Goal: Task Accomplishment & Management: Manage account settings

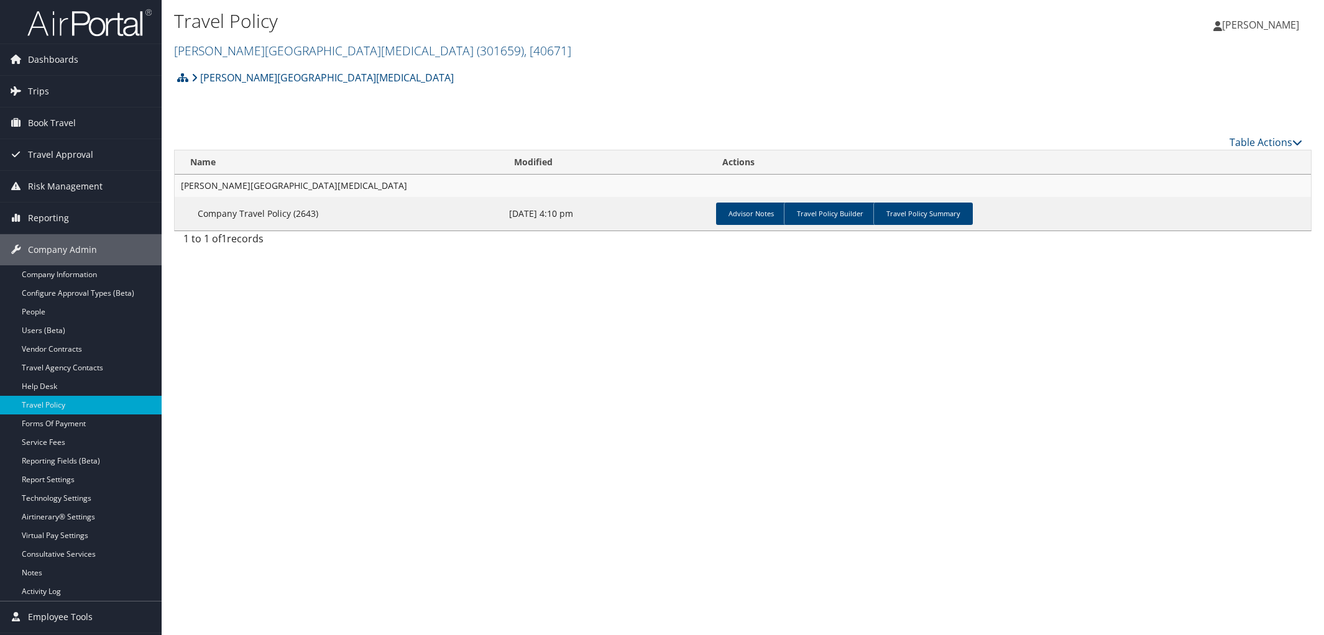
scroll to position [29, 0]
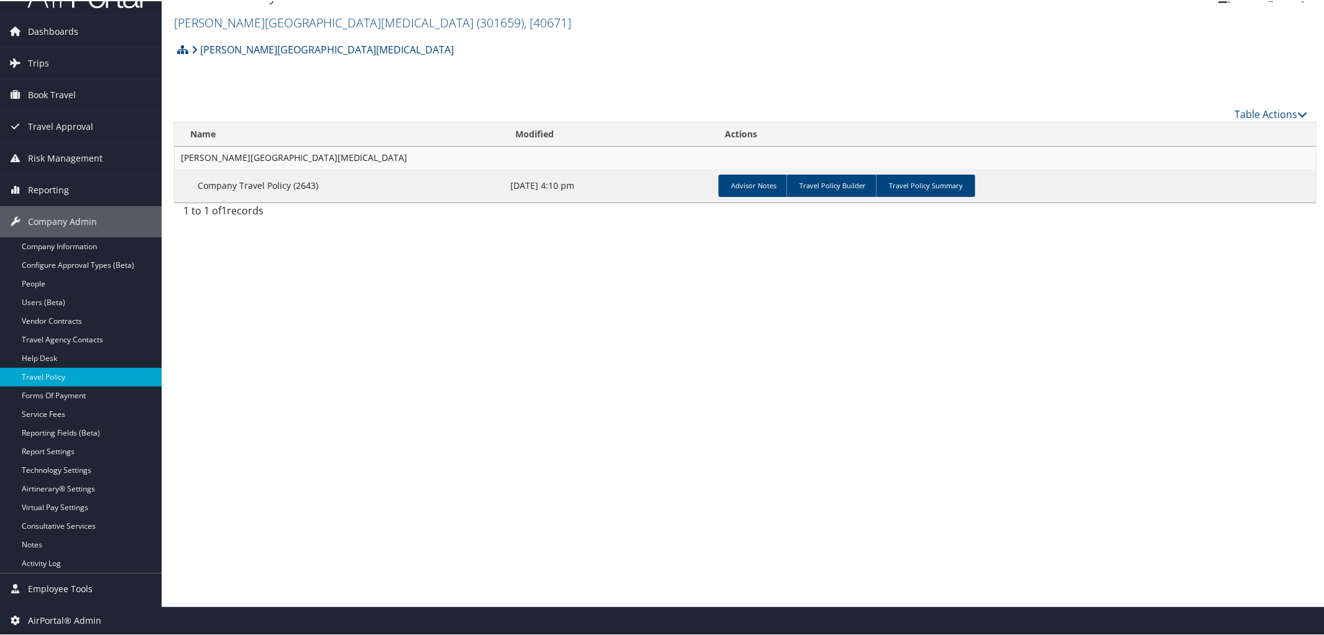
click at [261, 10] on h2 "[PERSON_NAME][GEOGRAPHIC_DATA][MEDICAL_DATA] ( 301659 ) , [ 40671 ]" at bounding box center [554, 20] width 761 height 21
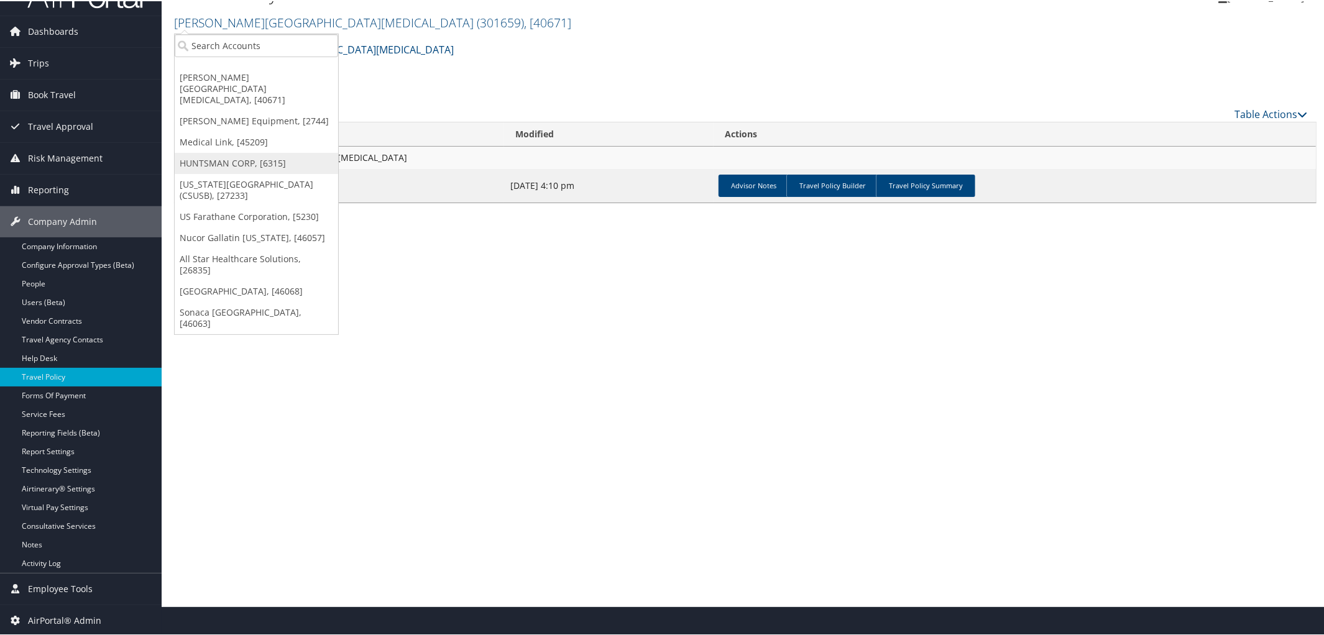
click at [247, 152] on link "HUNTSMAN CORP, [6315]" at bounding box center [256, 162] width 163 height 21
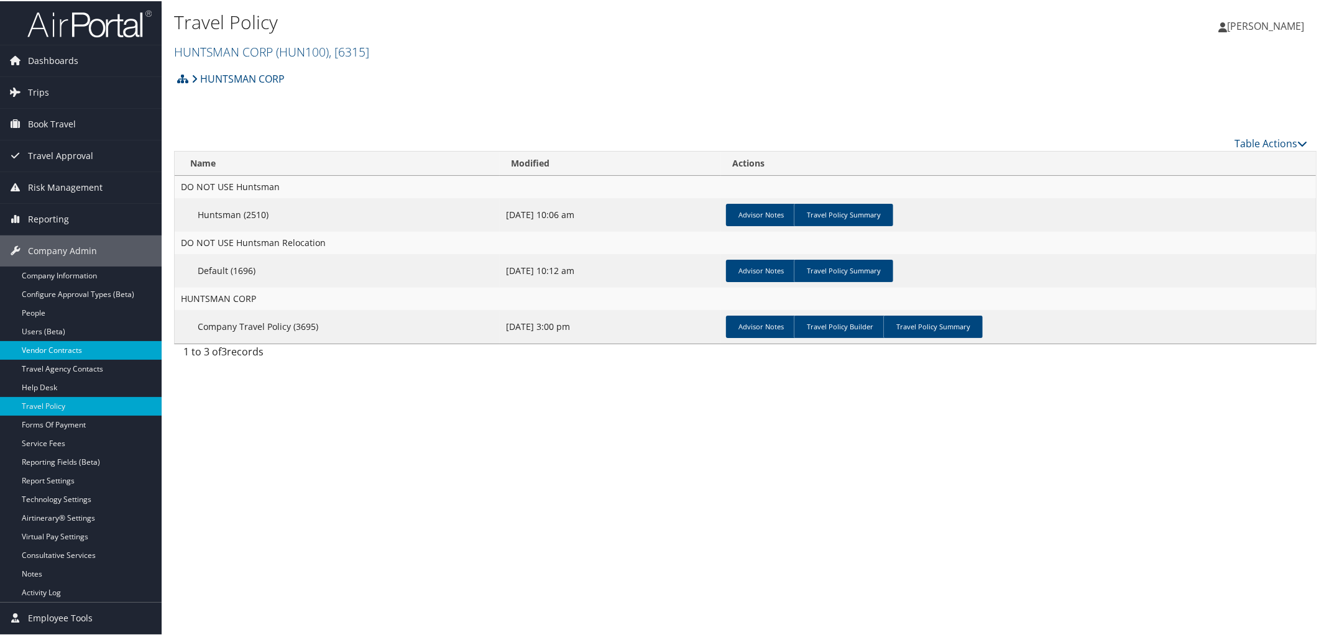
click at [63, 346] on link "Vendor Contracts" at bounding box center [81, 349] width 162 height 19
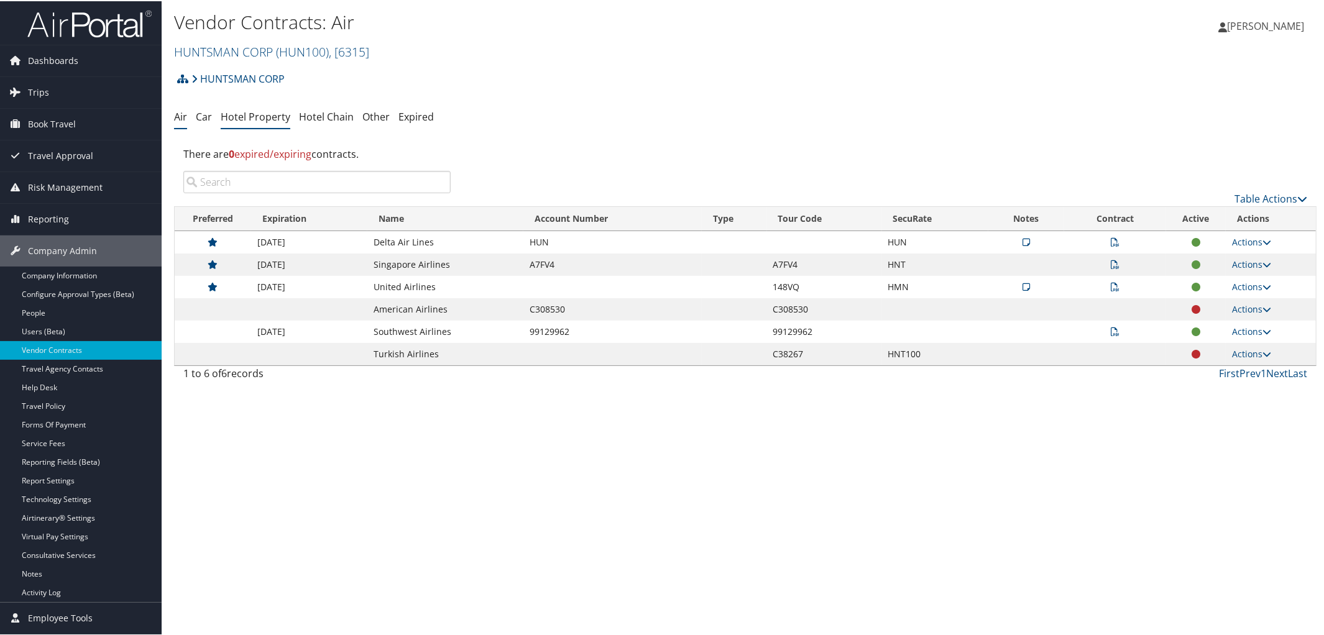
click at [270, 112] on link "Hotel Property" at bounding box center [256, 116] width 70 height 14
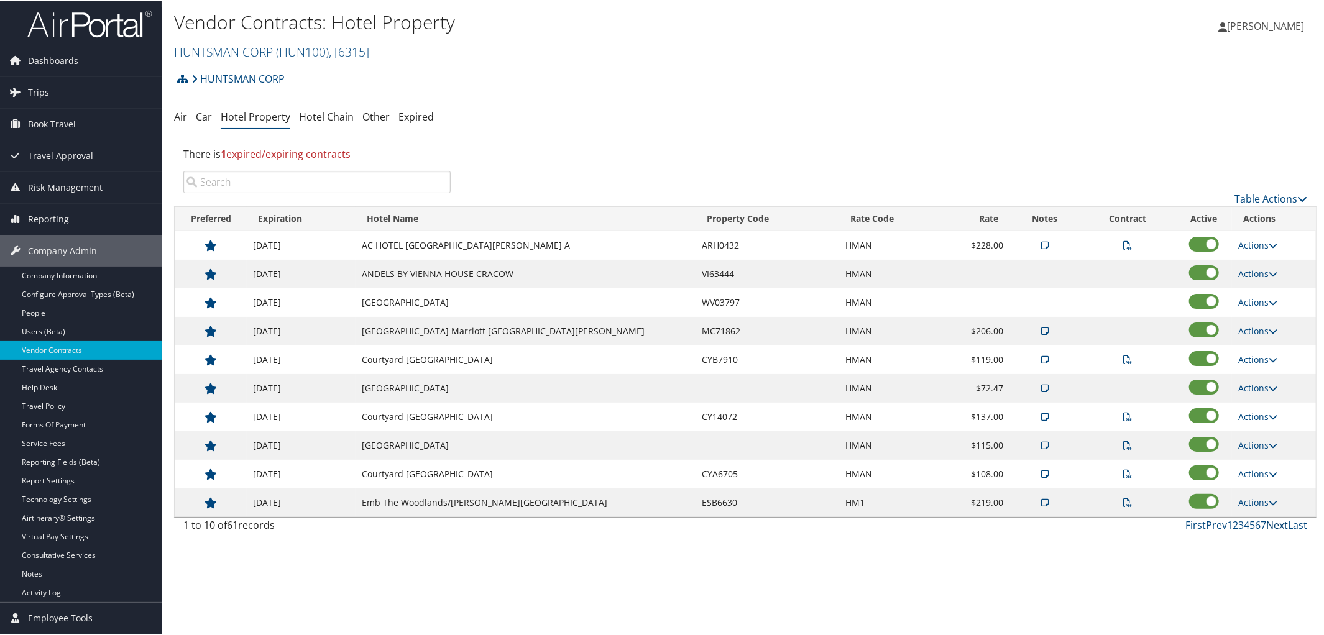
click at [1269, 529] on link "Next" at bounding box center [1277, 524] width 22 height 14
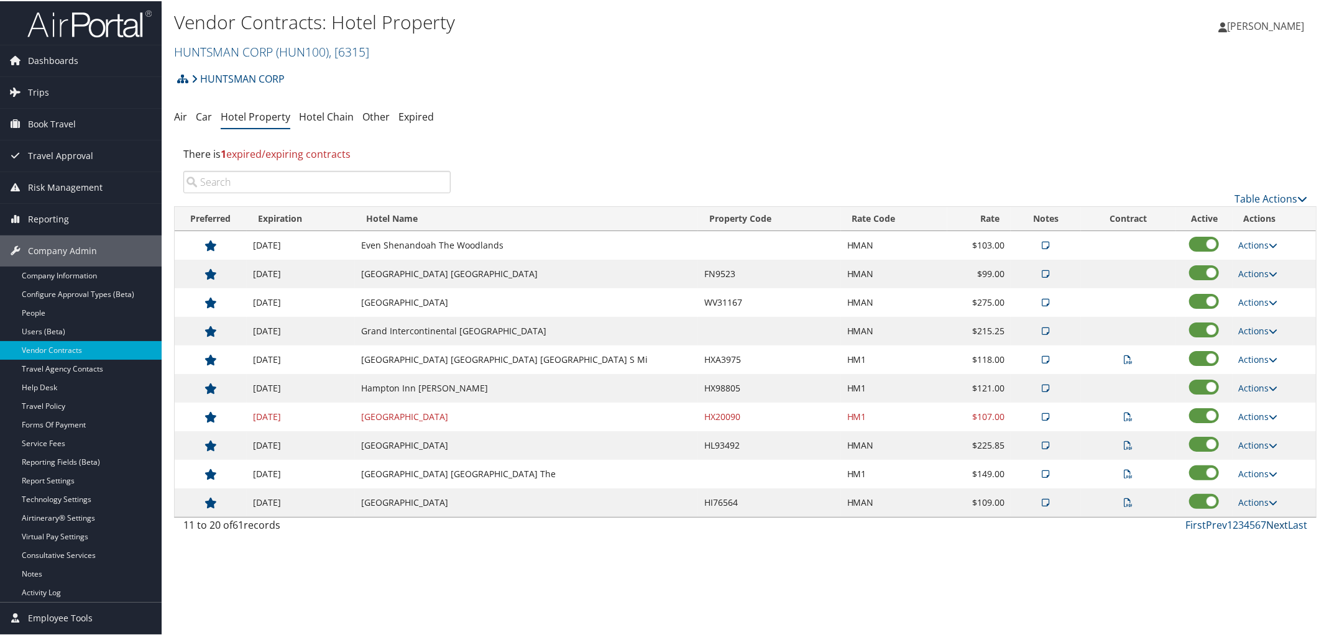
click at [1274, 530] on link "Next" at bounding box center [1277, 524] width 22 height 14
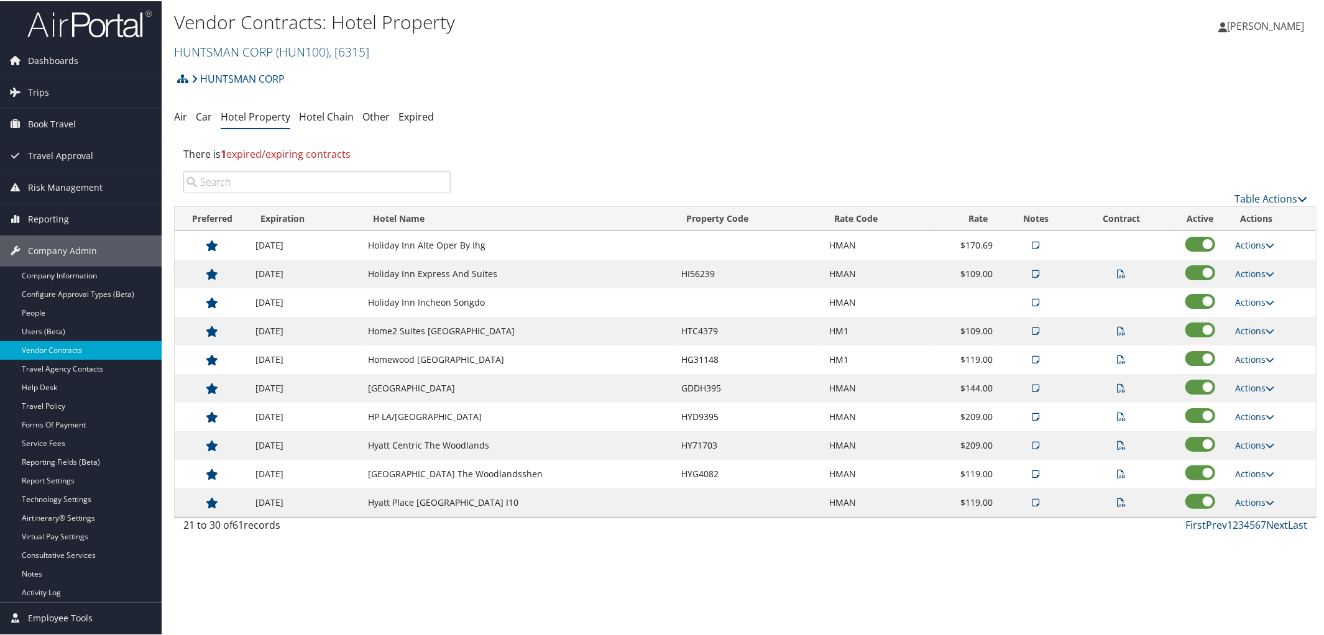
click at [1267, 528] on link "Next" at bounding box center [1277, 524] width 22 height 14
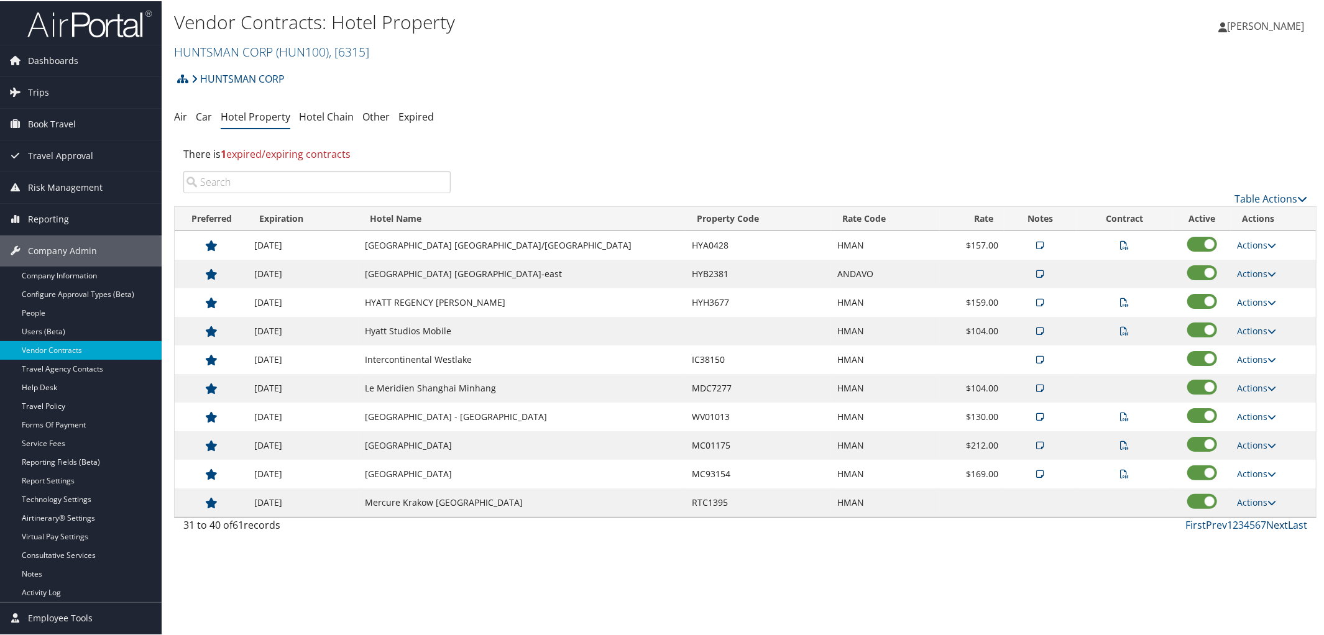
click at [1267, 528] on link "Next" at bounding box center [1277, 524] width 22 height 14
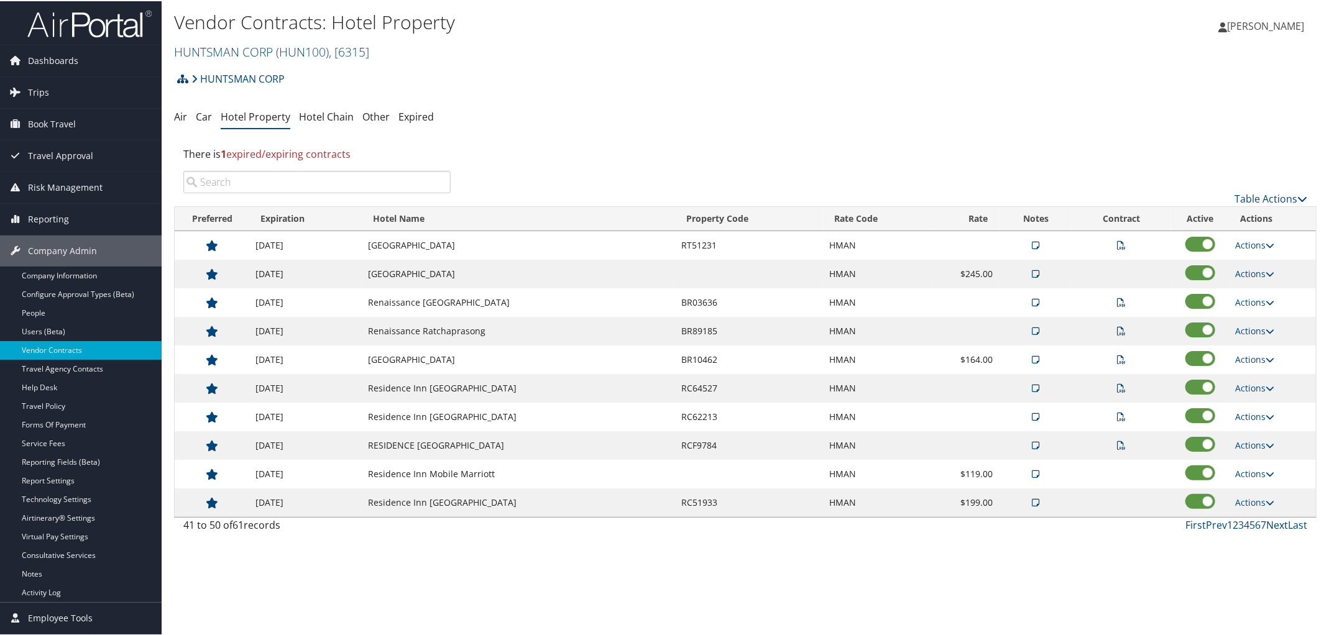
click at [1267, 528] on link "Next" at bounding box center [1277, 524] width 22 height 14
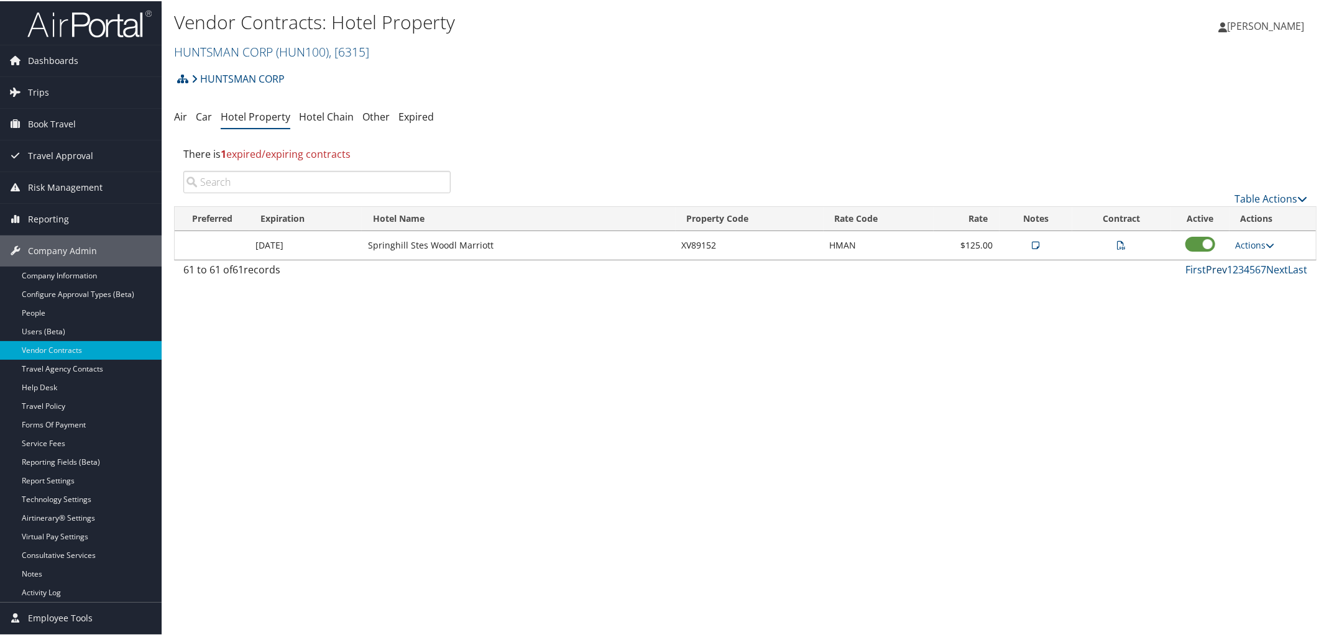
click at [1215, 266] on link "Prev" at bounding box center [1215, 269] width 21 height 14
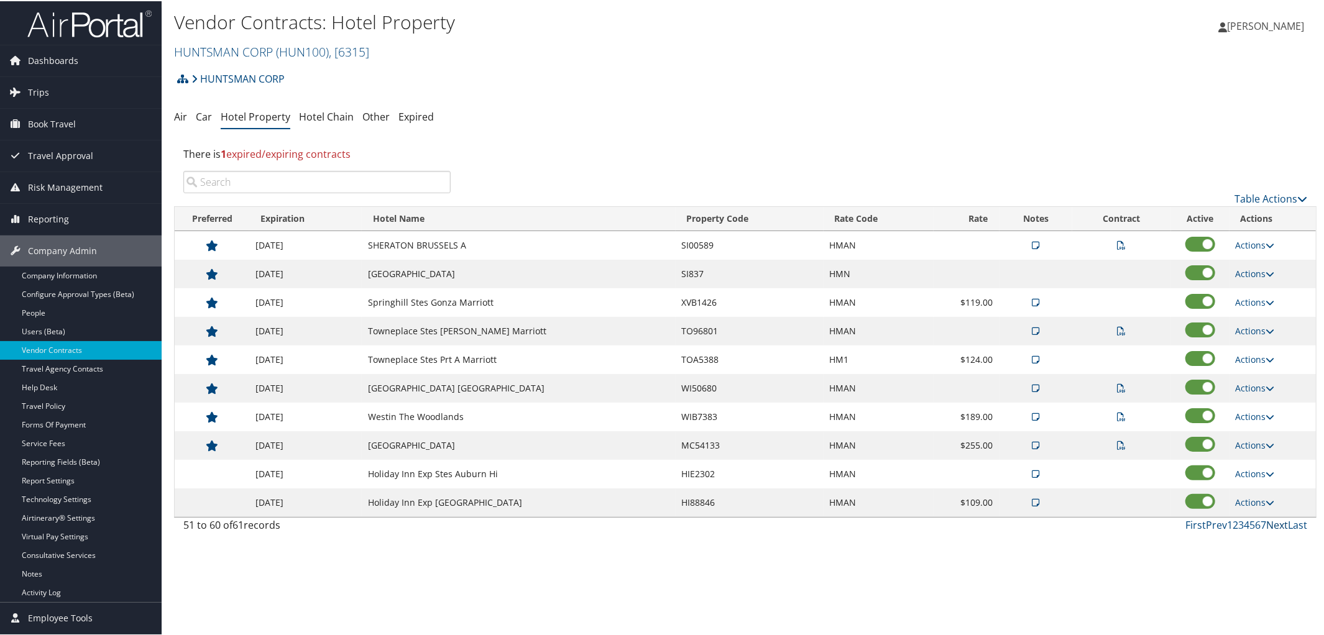
click at [1271, 526] on link "Next" at bounding box center [1277, 524] width 22 height 14
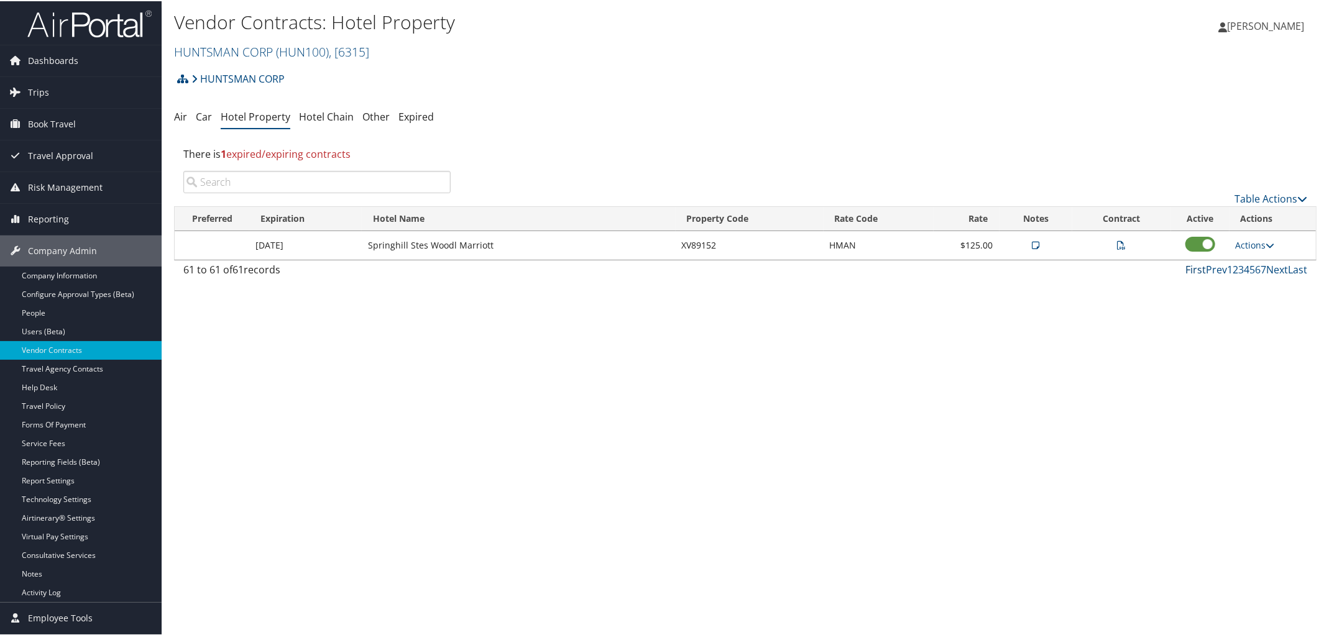
click at [1189, 267] on link "First" at bounding box center [1195, 269] width 21 height 14
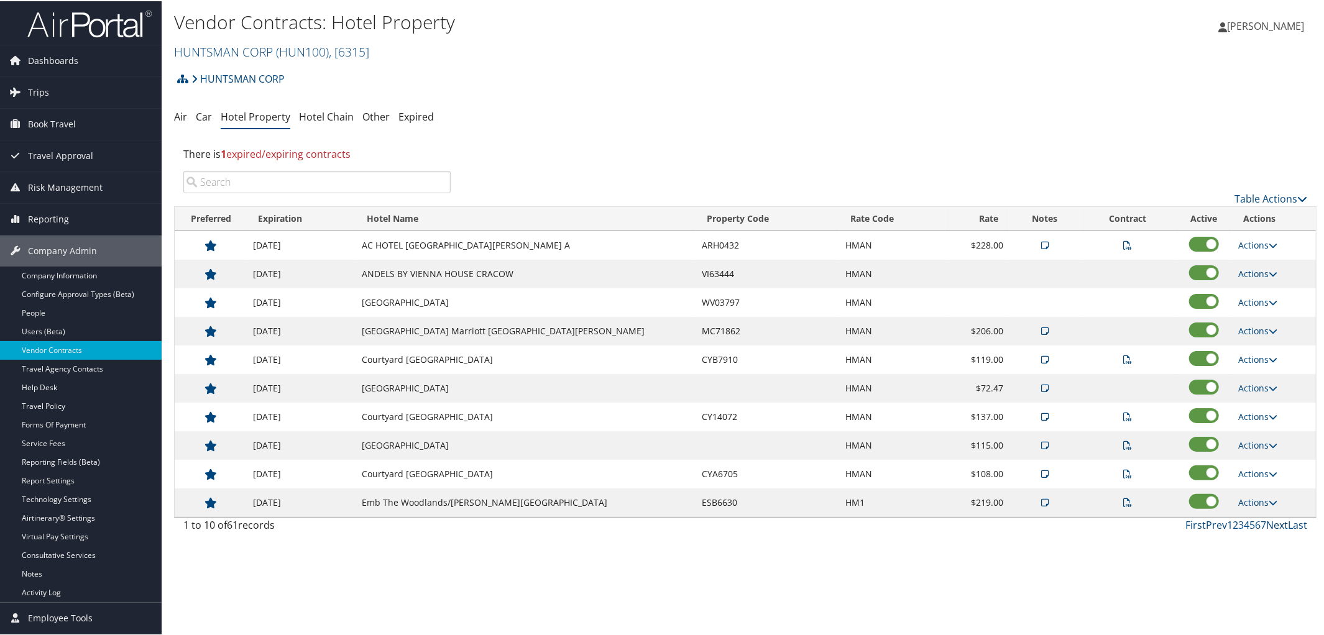
click at [1266, 526] on link "Next" at bounding box center [1277, 524] width 22 height 14
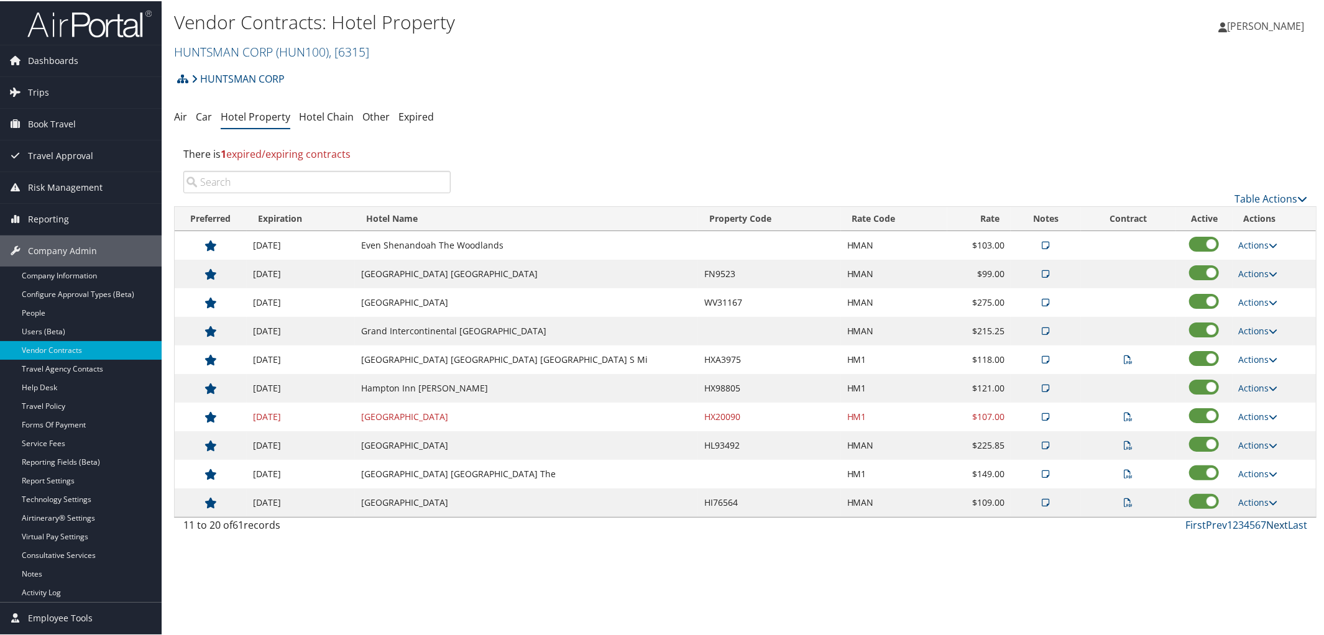
click at [1266, 526] on link "Next" at bounding box center [1277, 524] width 22 height 14
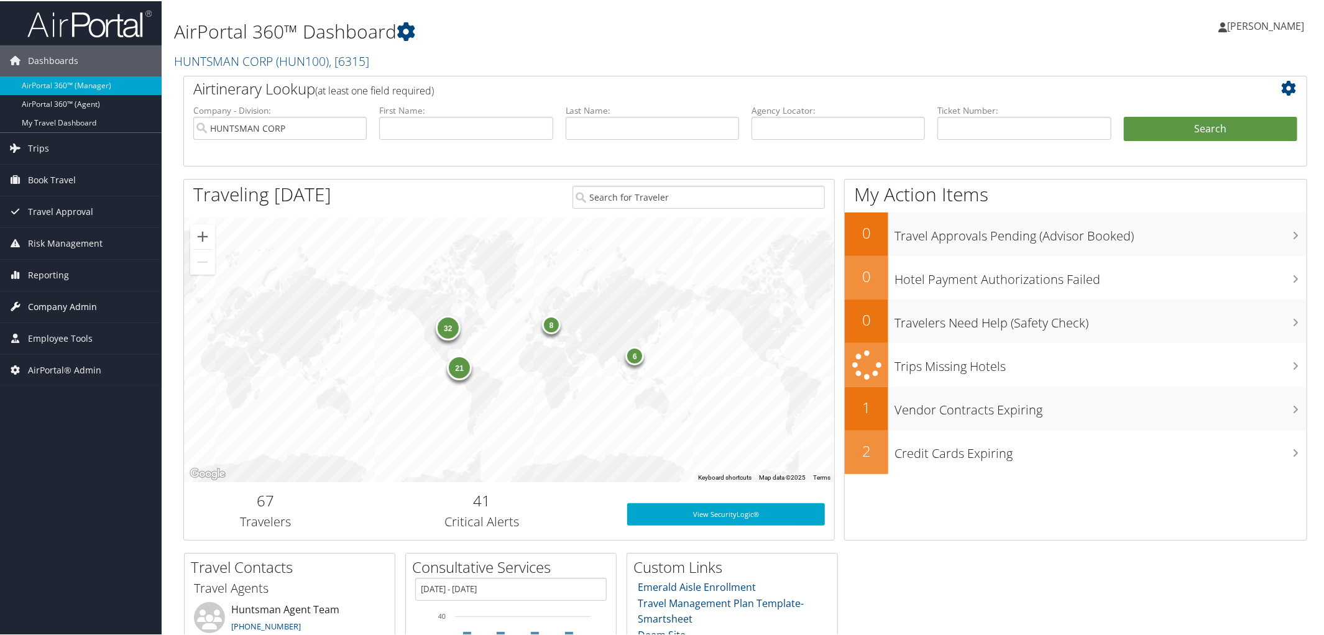
click at [65, 300] on span "Company Admin" at bounding box center [62, 305] width 69 height 31
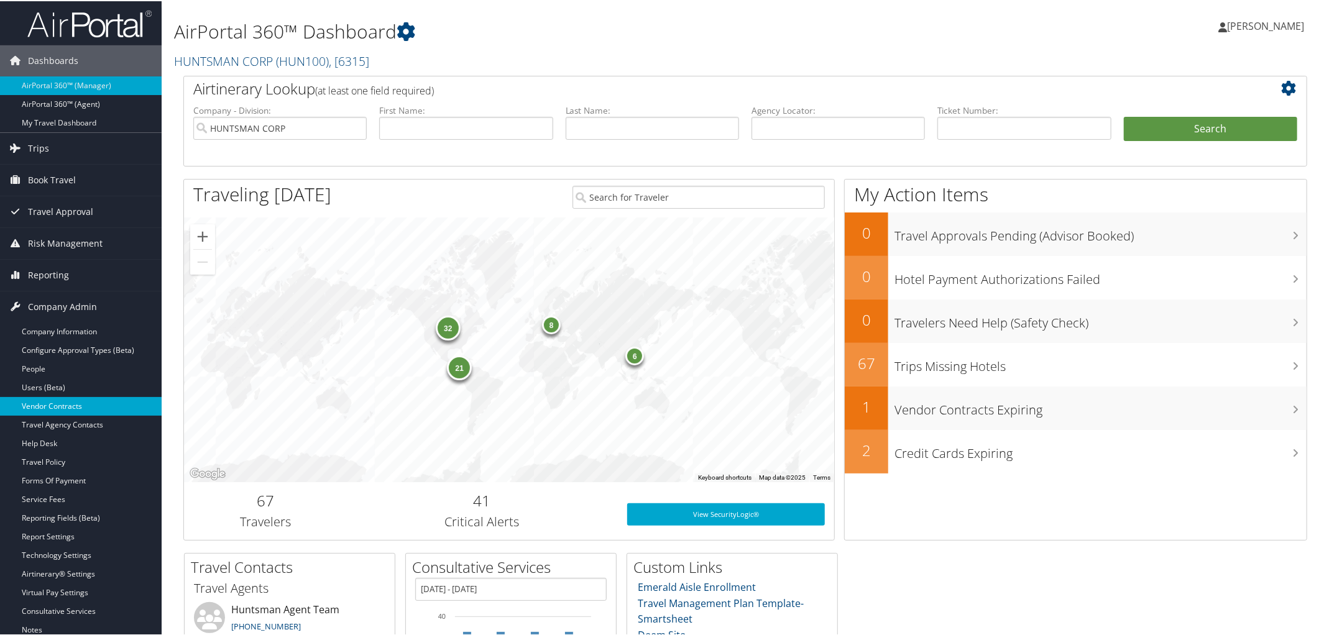
click at [73, 398] on link "Vendor Contracts" at bounding box center [81, 405] width 162 height 19
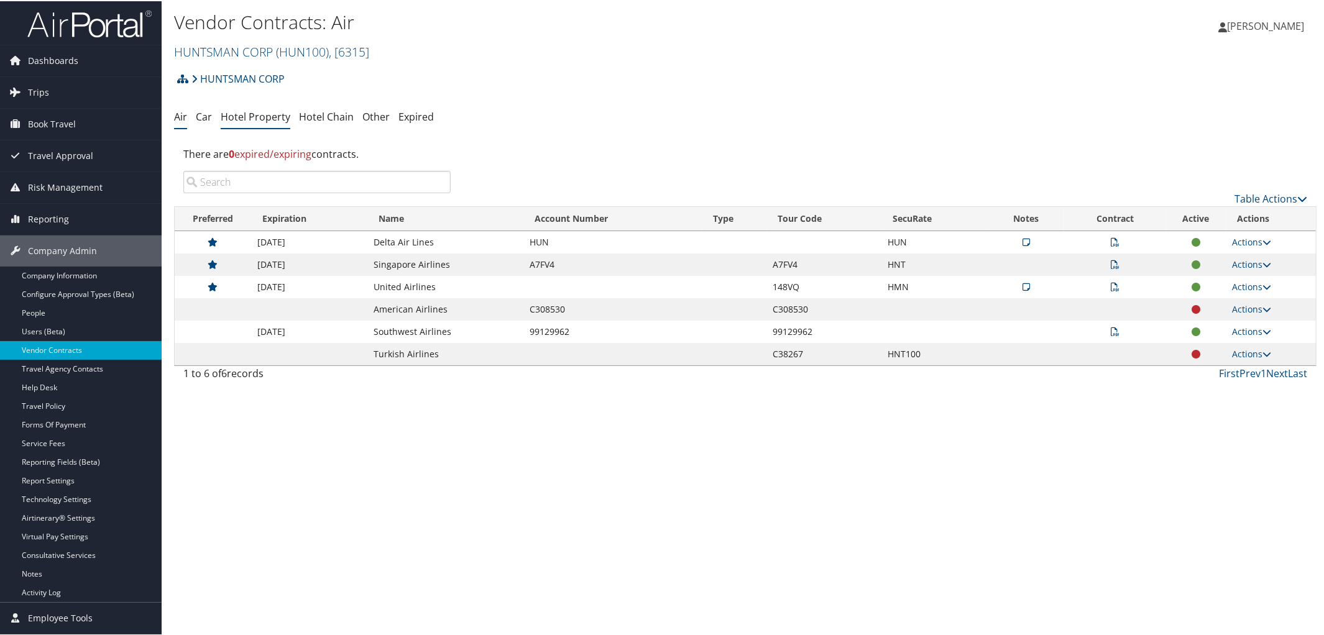
click at [249, 114] on link "Hotel Property" at bounding box center [256, 116] width 70 height 14
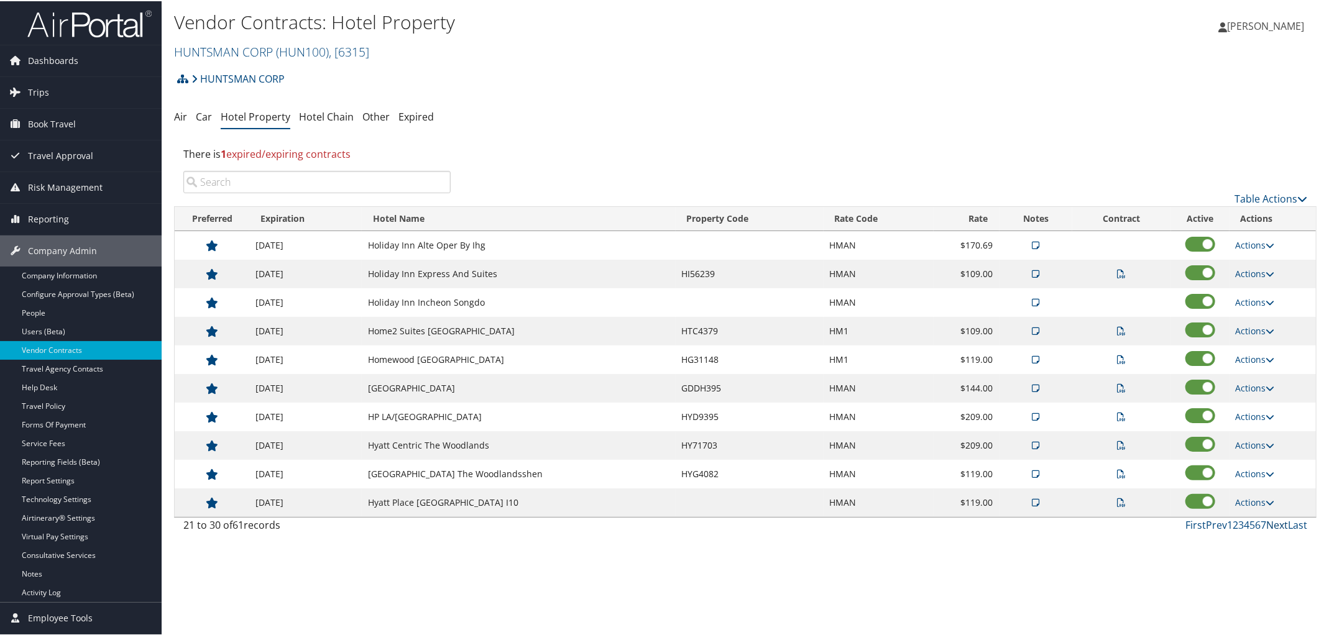
click at [1268, 530] on link "Next" at bounding box center [1277, 524] width 22 height 14
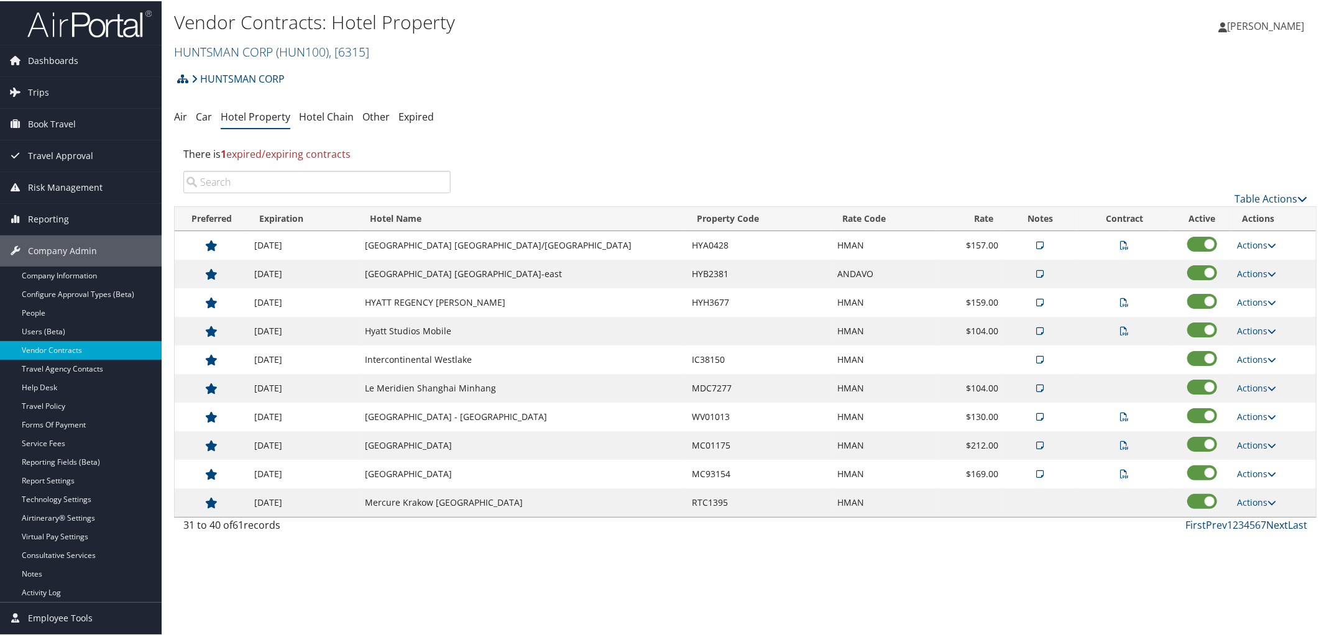
click at [1268, 530] on link "Next" at bounding box center [1277, 524] width 22 height 14
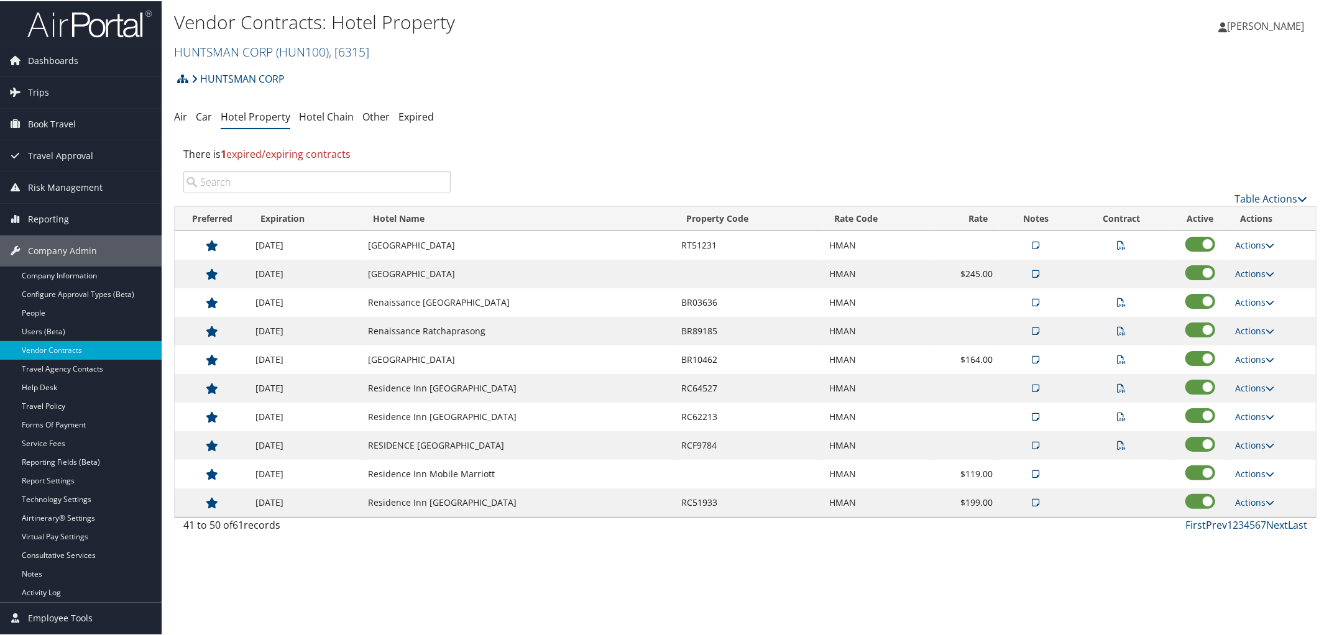
click at [1210, 528] on link "Prev" at bounding box center [1215, 524] width 21 height 14
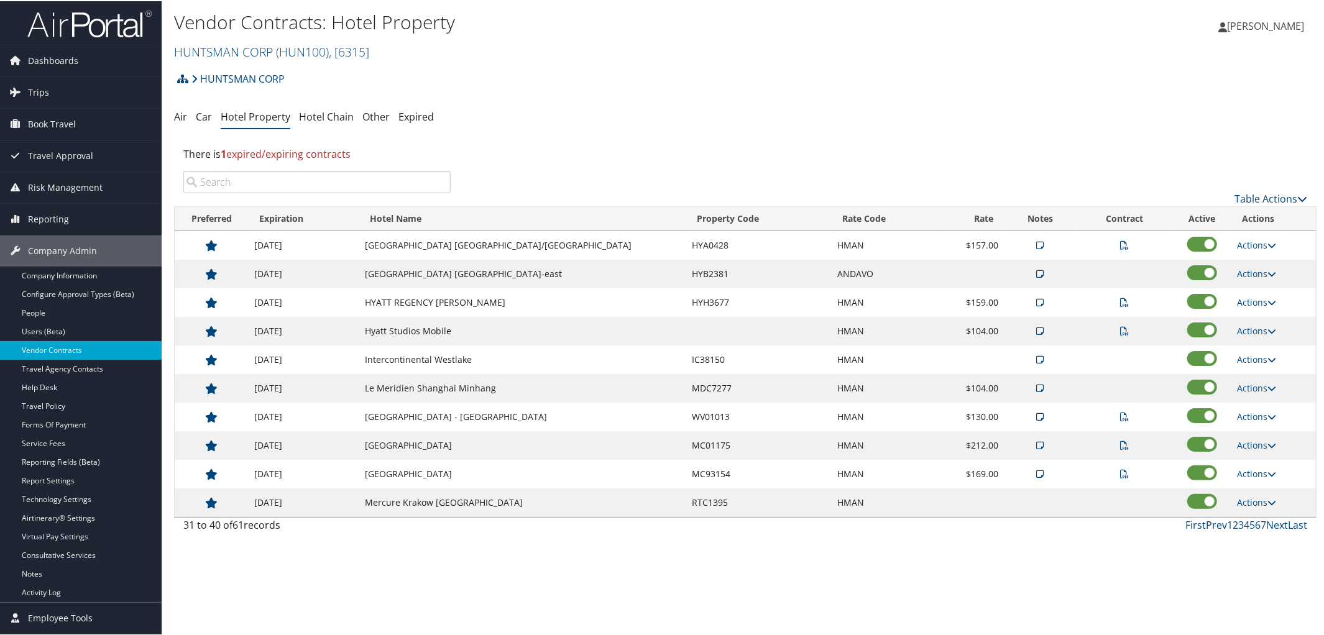
click at [1210, 528] on link "Prev" at bounding box center [1215, 524] width 21 height 14
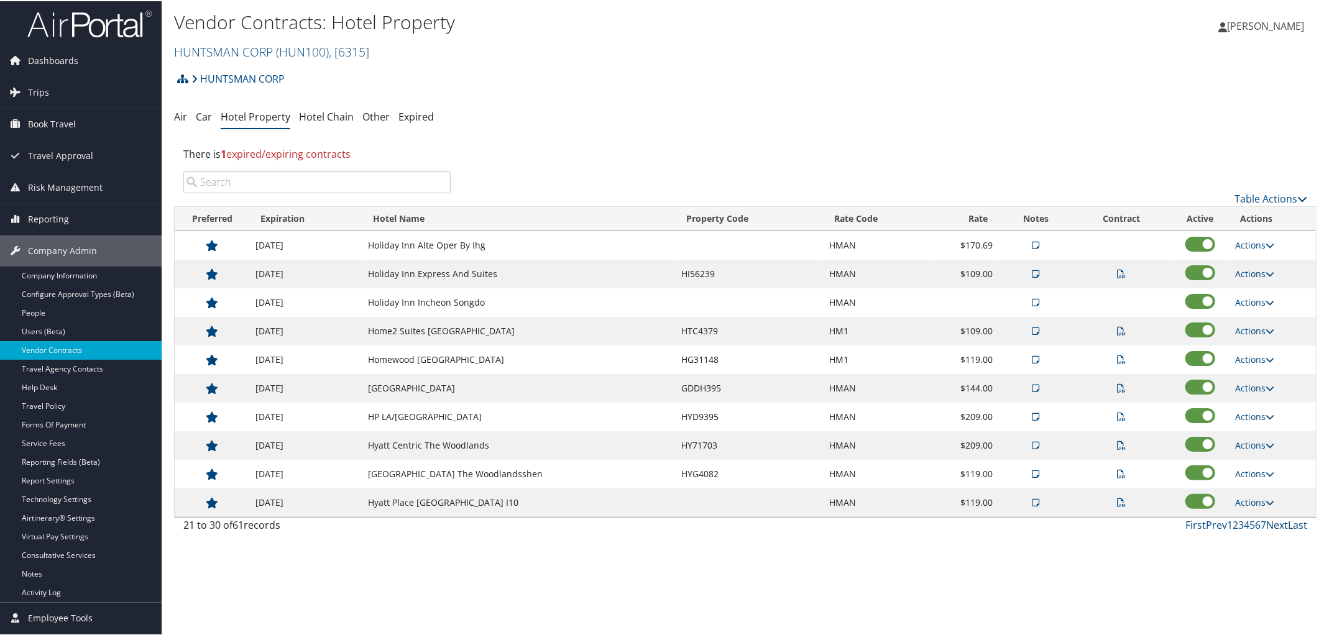
click at [1270, 529] on link "Next" at bounding box center [1277, 524] width 22 height 14
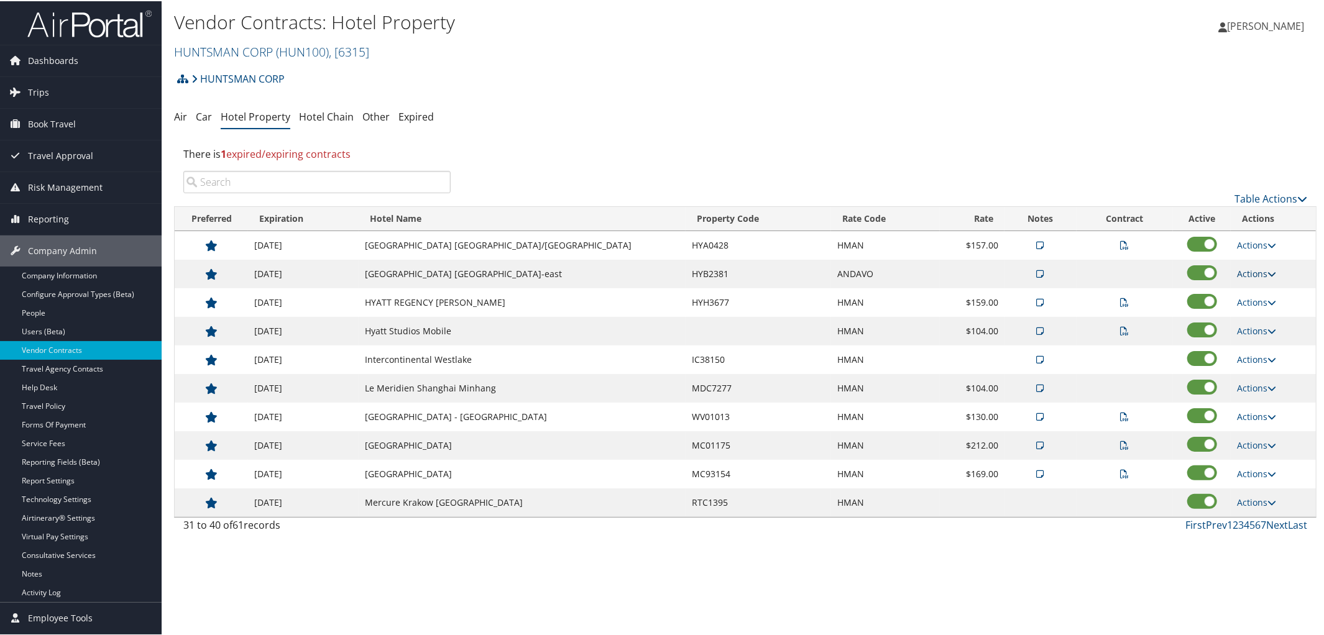
click at [1268, 273] on icon at bounding box center [1271, 272] width 9 height 9
click at [1256, 310] on link "Edit" at bounding box center [1265, 312] width 67 height 21
select select "NLRA"
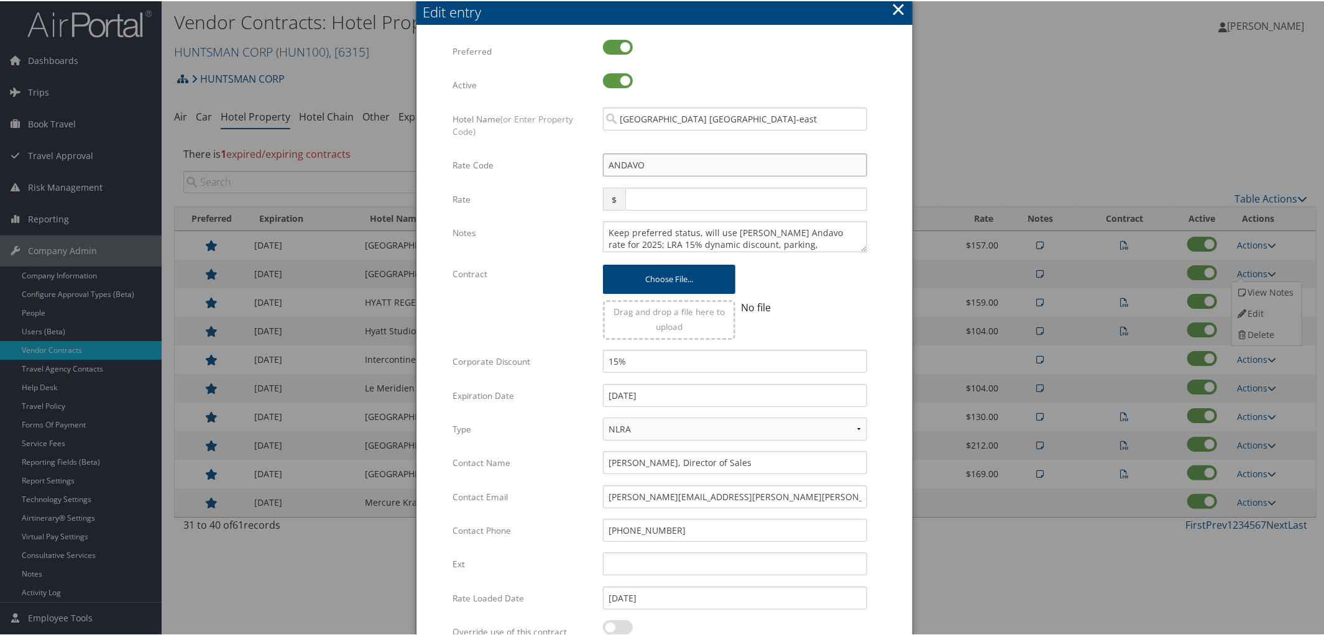
drag, startPoint x: 647, startPoint y: 161, endPoint x: 533, endPoint y: 153, distance: 114.6
click at [533, 153] on div "Rate Code ANDAVO Multiple values The selected items contain different values fo…" at bounding box center [664, 169] width 424 height 34
type input "H"
checkbox input "true"
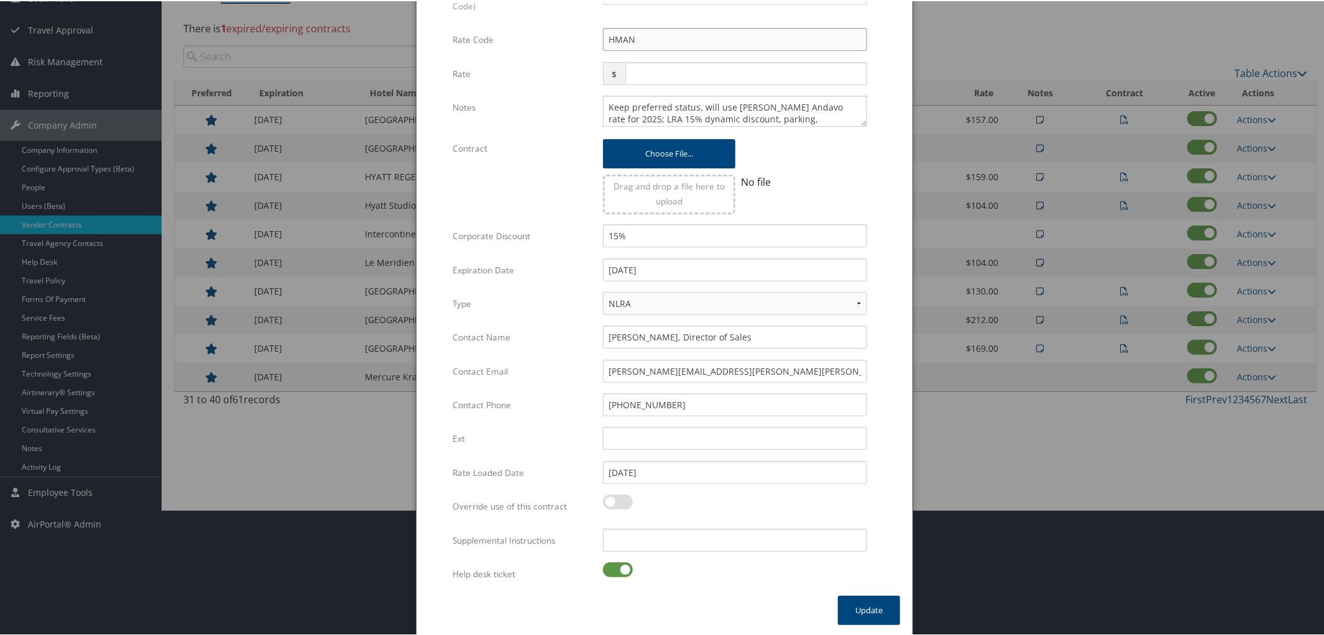
type input "HMAN"
click at [609, 566] on label at bounding box center [618, 568] width 30 height 15
click at [609, 567] on input "checkbox" at bounding box center [613, 571] width 8 height 8
checkbox input "false"
click at [887, 605] on button "Update" at bounding box center [869, 609] width 62 height 29
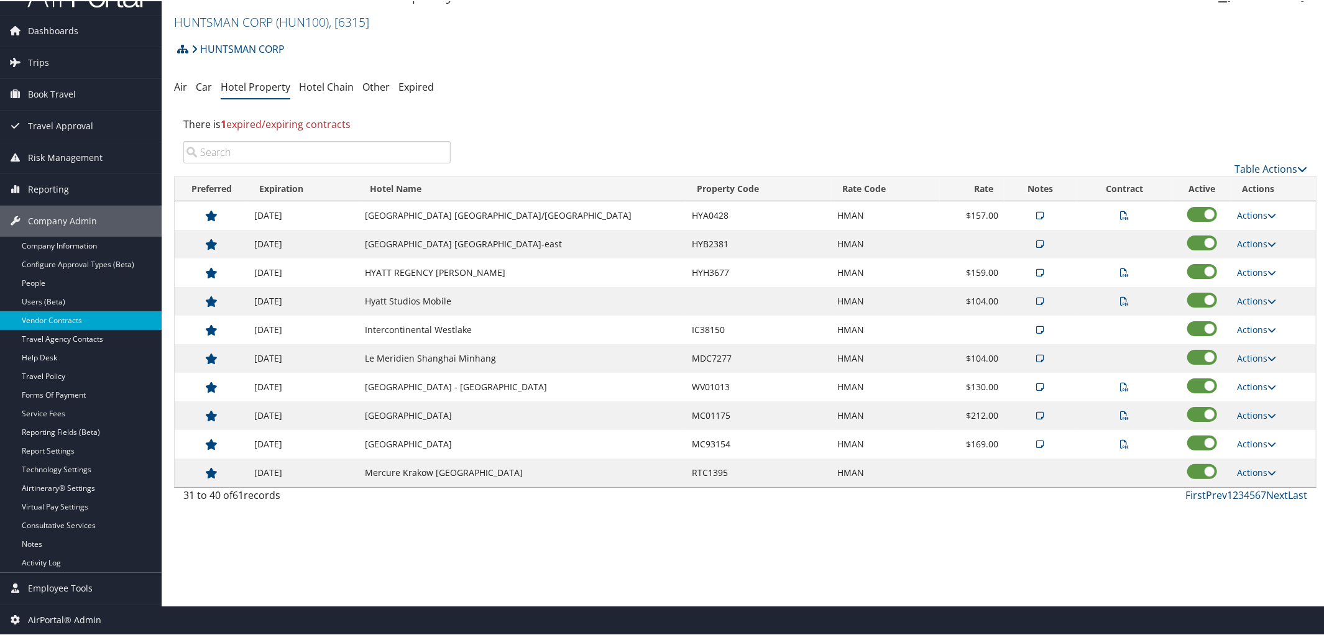
scroll to position [29, 0]
click at [251, 40] on link "HUNTSMAN CORP" at bounding box center [237, 48] width 93 height 25
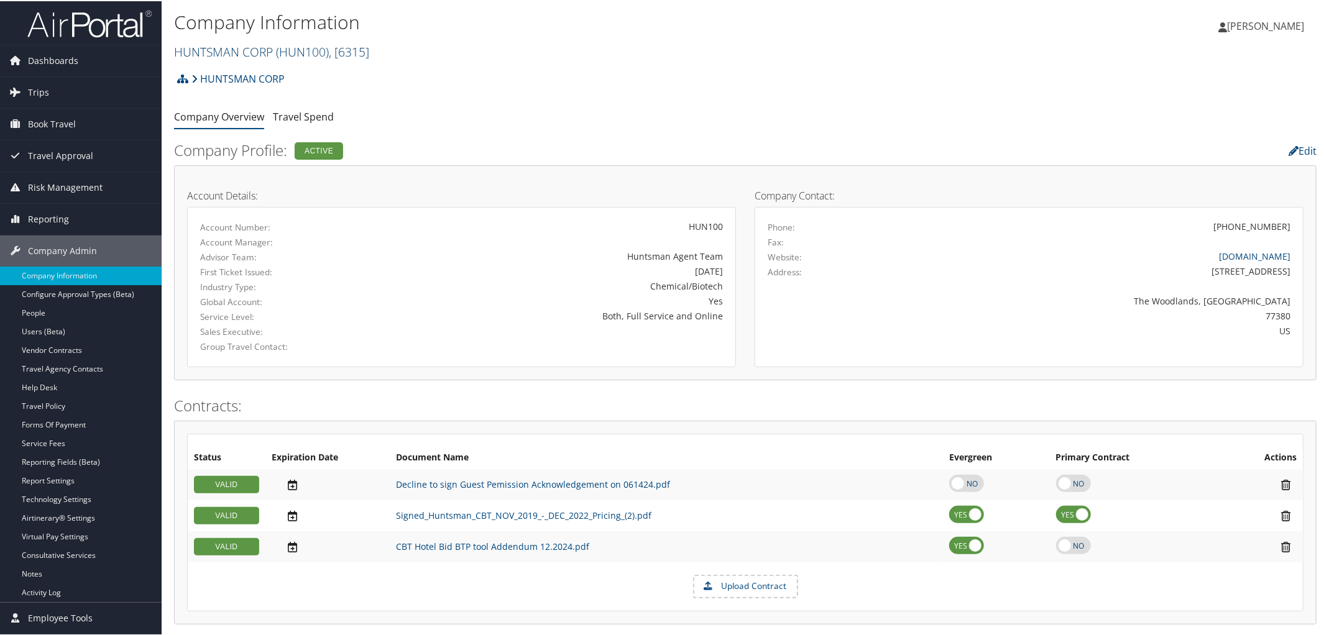
click at [250, 57] on link "HUNTSMAN CORP ( HUN100 ) , [ 6315 ]" at bounding box center [271, 50] width 195 height 17
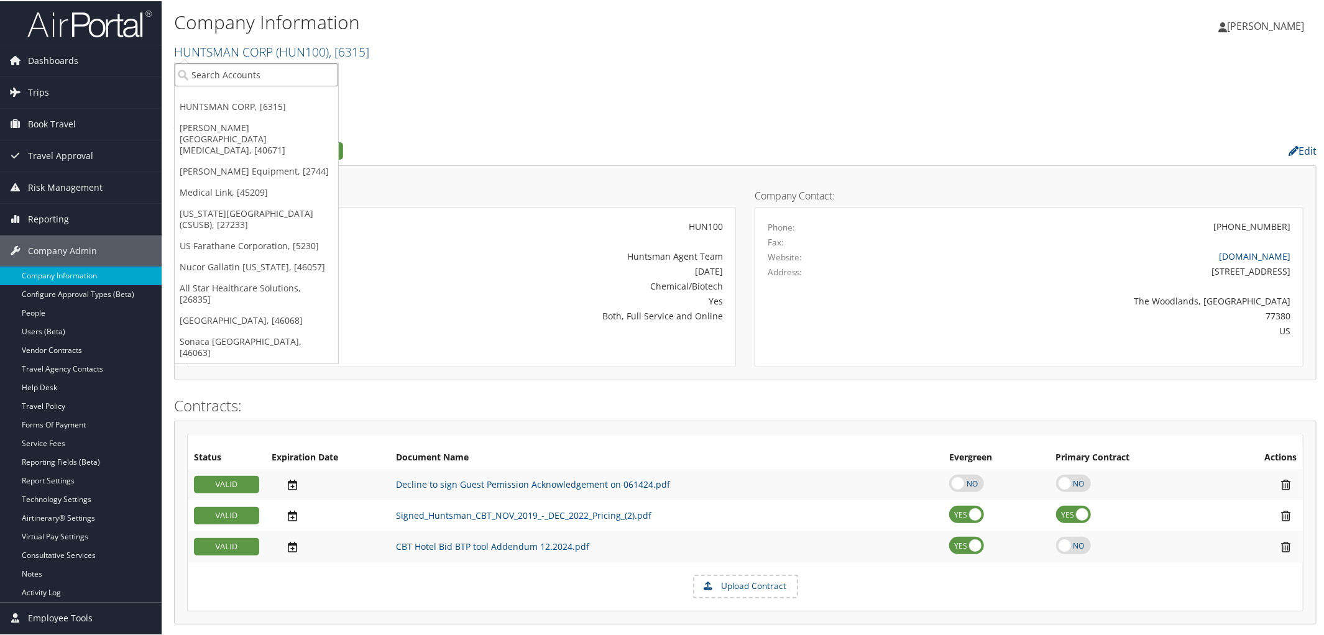
click at [262, 74] on input "search" at bounding box center [256, 73] width 163 height 23
type input "SCAD"
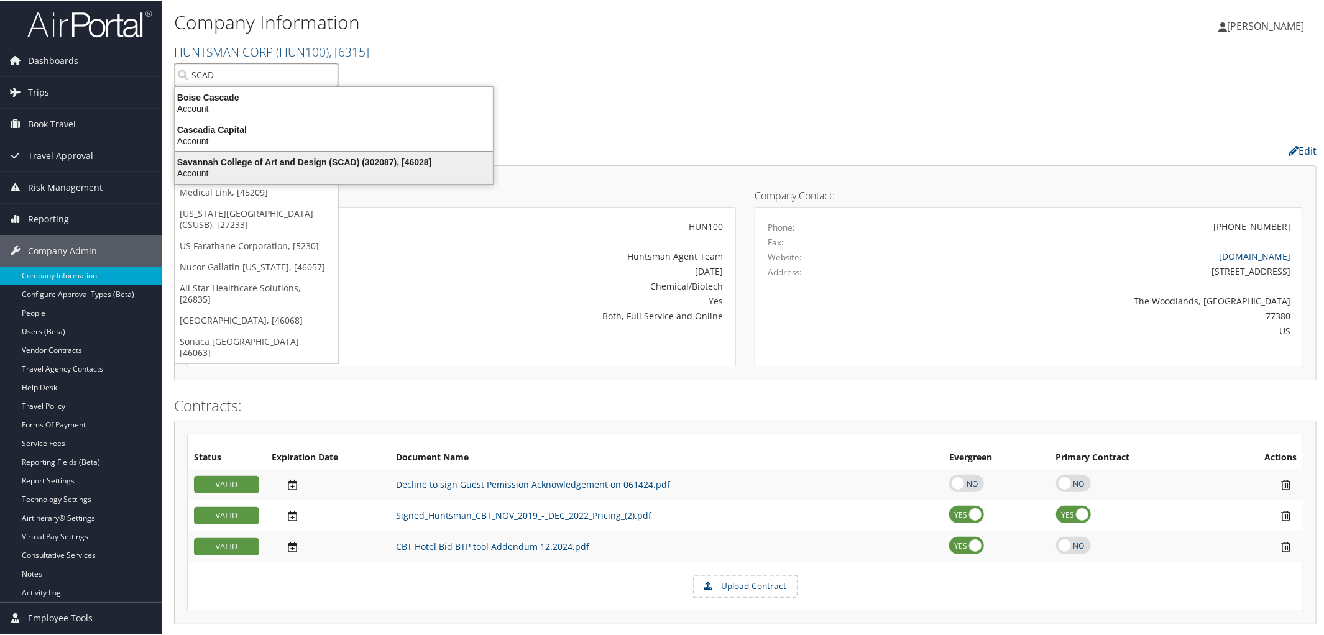
click at [258, 162] on div "Savannah College of Art and Design (SCAD) (302087), [46028]" at bounding box center [334, 160] width 332 height 11
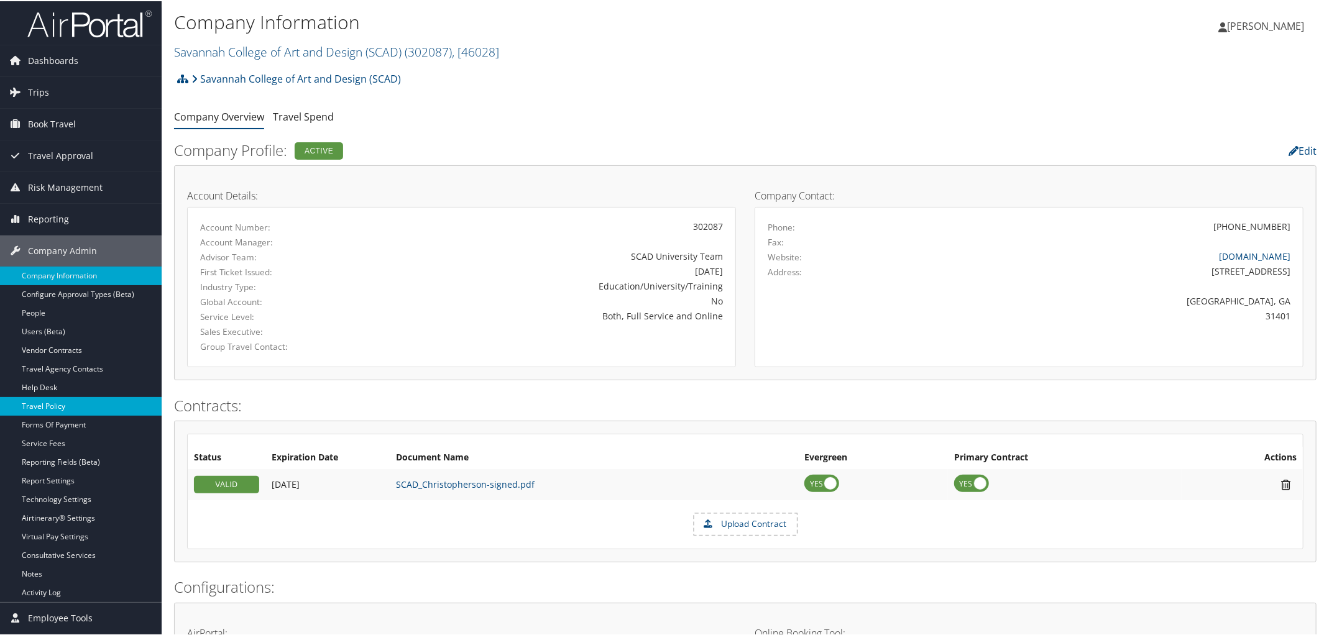
click at [53, 408] on link "Travel Policy" at bounding box center [81, 405] width 162 height 19
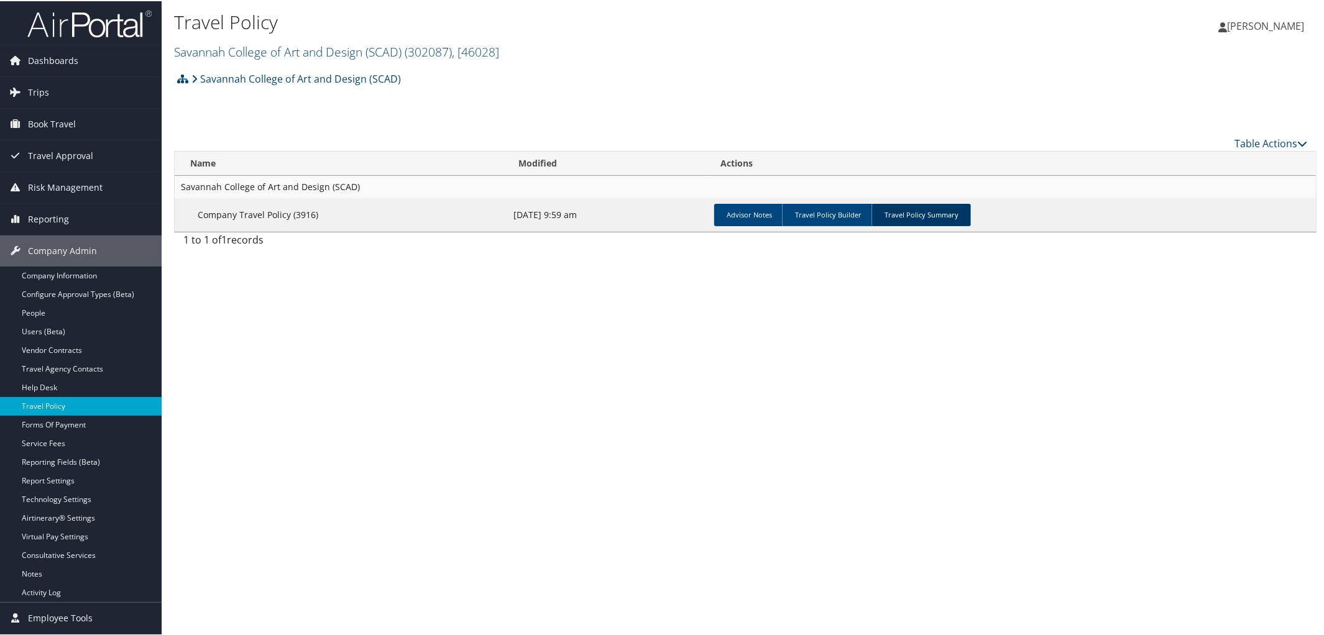
click at [925, 211] on link "Travel Policy Summary" at bounding box center [920, 214] width 99 height 22
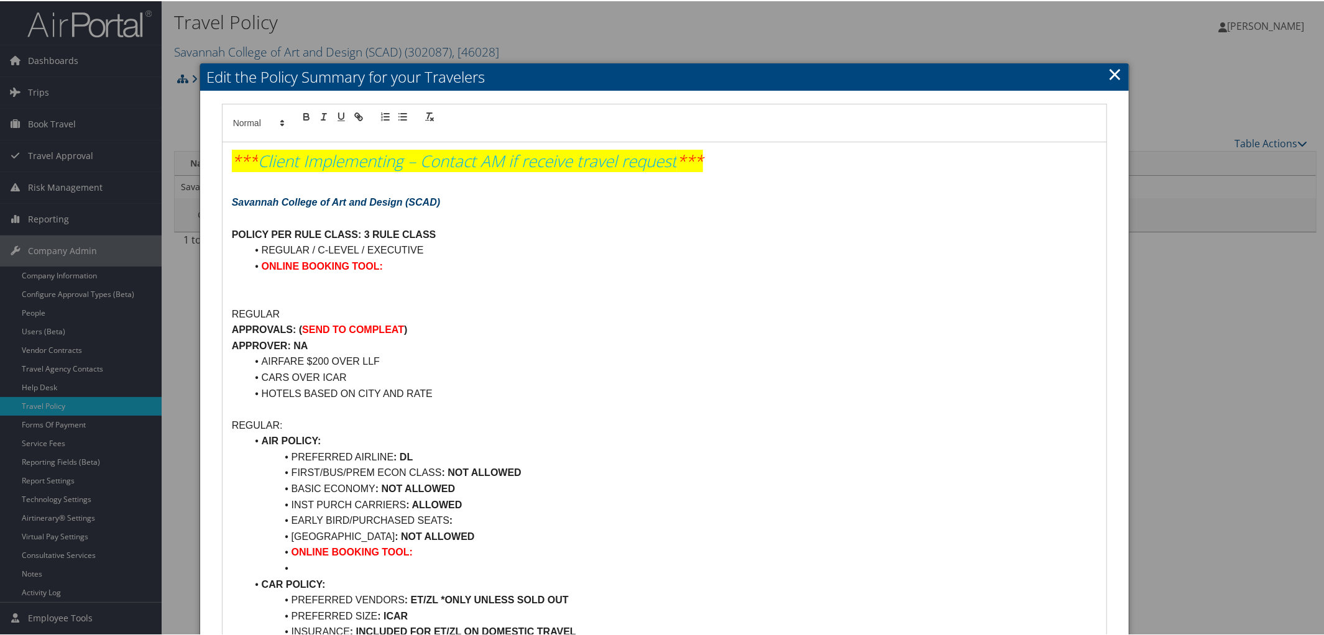
click at [1110, 66] on link "×" at bounding box center [1114, 72] width 14 height 25
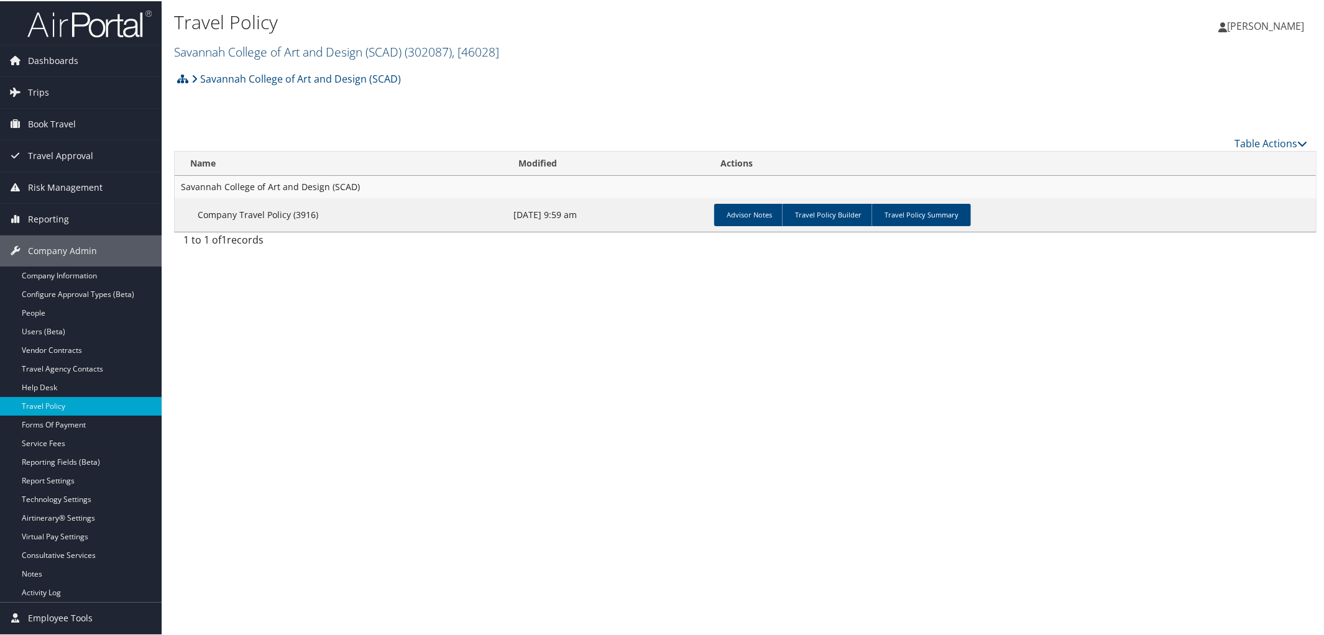
click at [270, 52] on link "Savannah College of Art and Design (SCAD) ( 302087 ) , [ 46028 ]" at bounding box center [336, 50] width 325 height 17
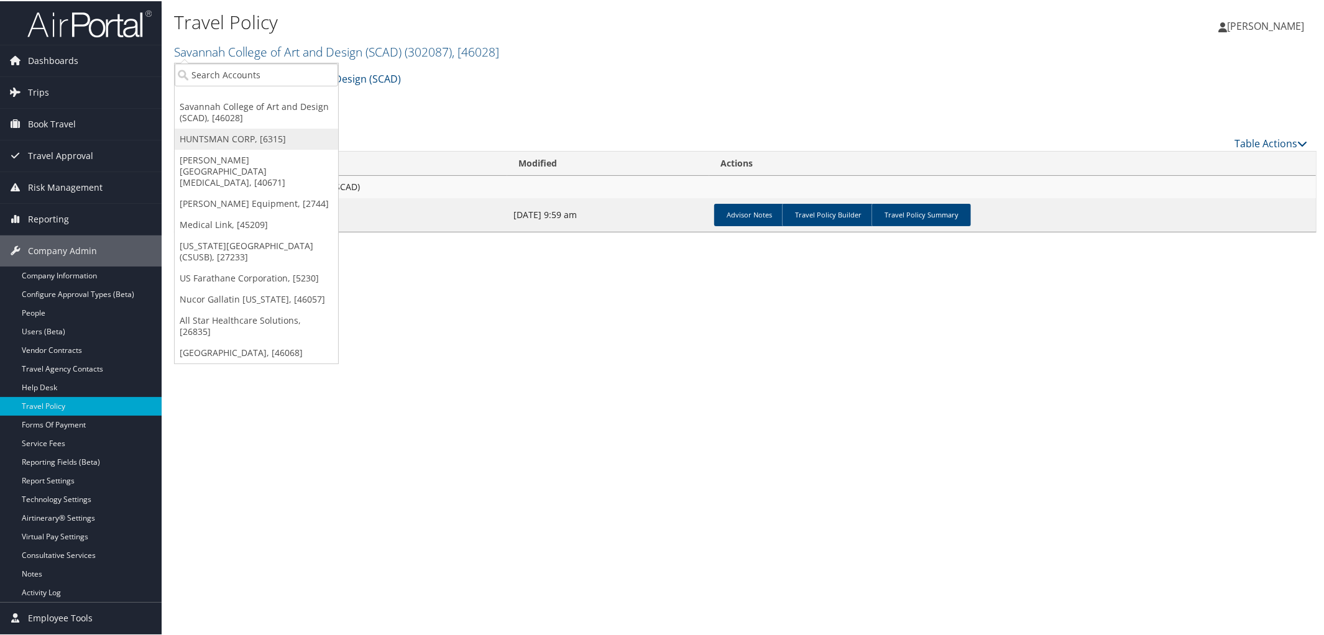
click at [260, 140] on link "HUNTSMAN CORP, [6315]" at bounding box center [256, 137] width 163 height 21
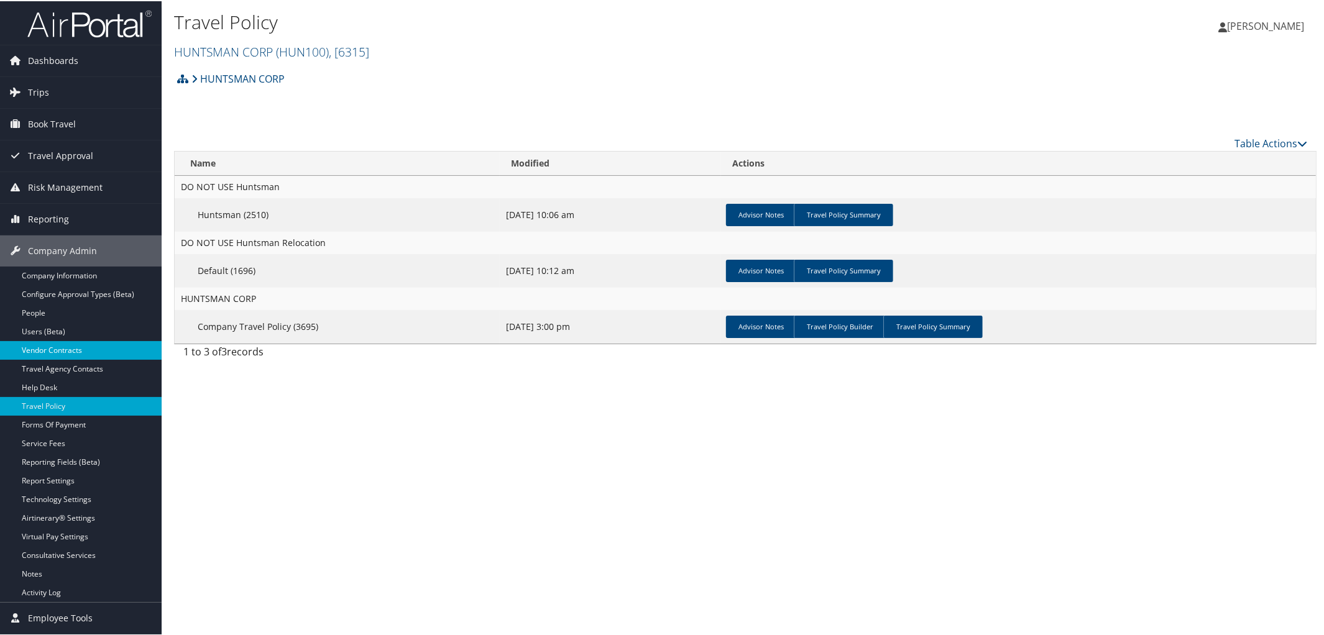
click at [50, 343] on link "Vendor Contracts" at bounding box center [81, 349] width 162 height 19
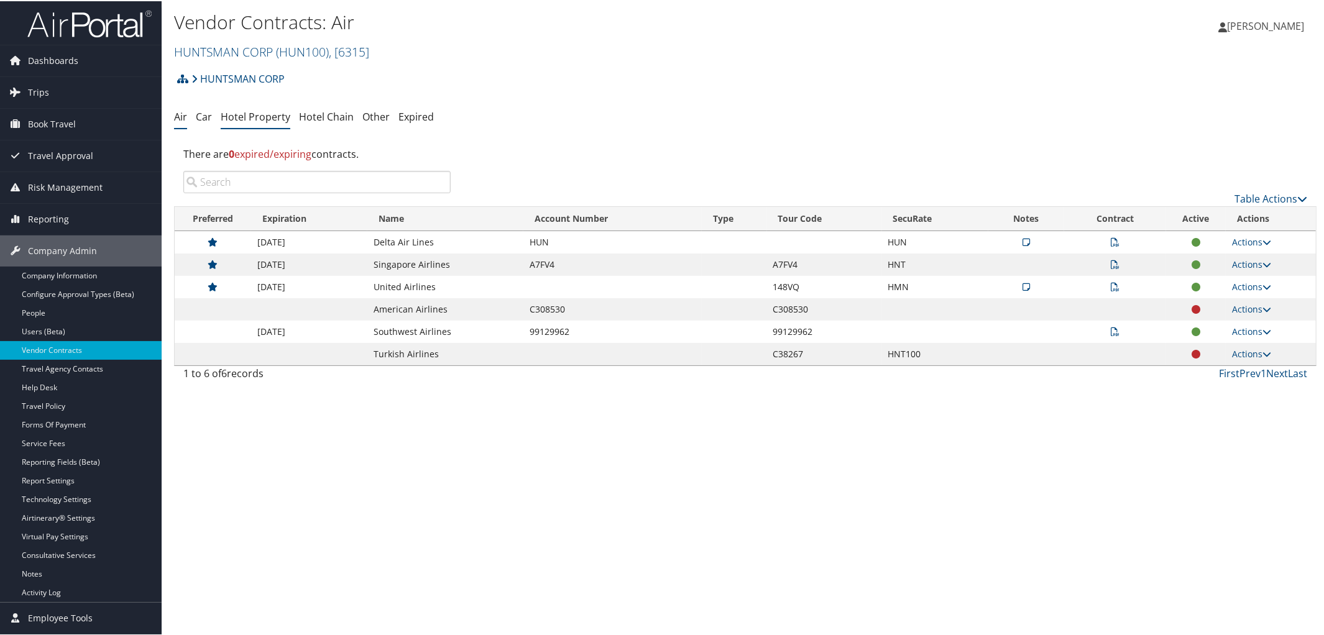
click at [260, 116] on link "Hotel Property" at bounding box center [256, 116] width 70 height 14
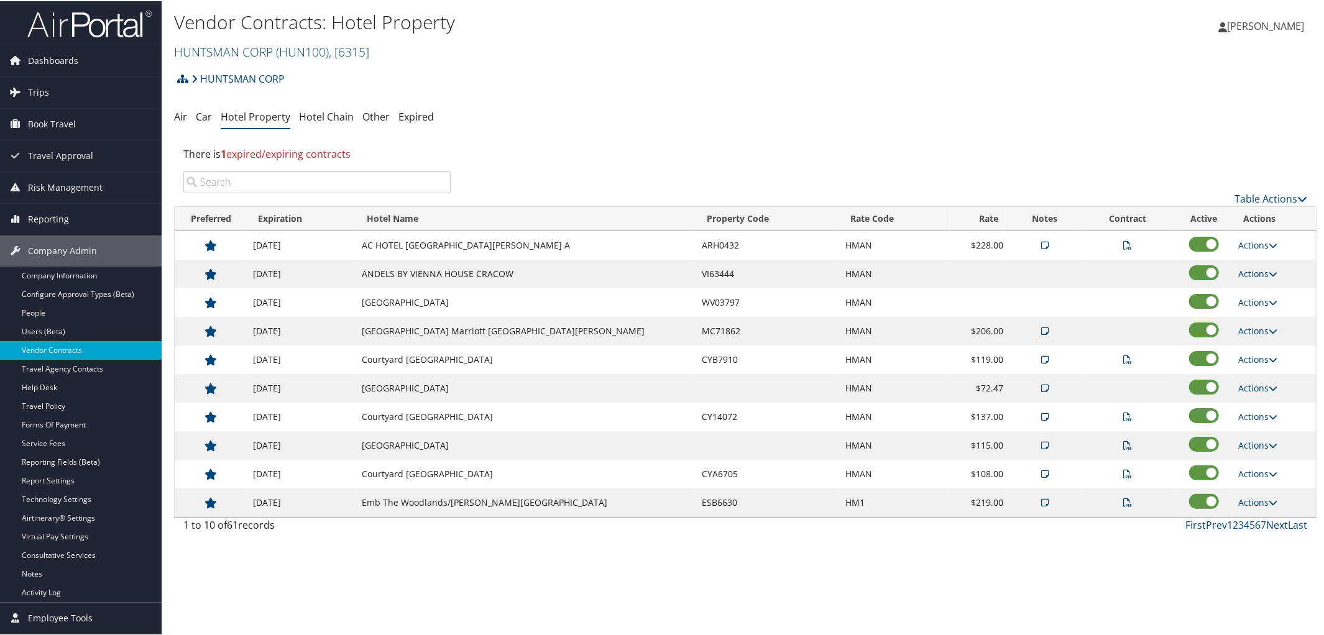
click at [1271, 528] on link "Next" at bounding box center [1277, 524] width 22 height 14
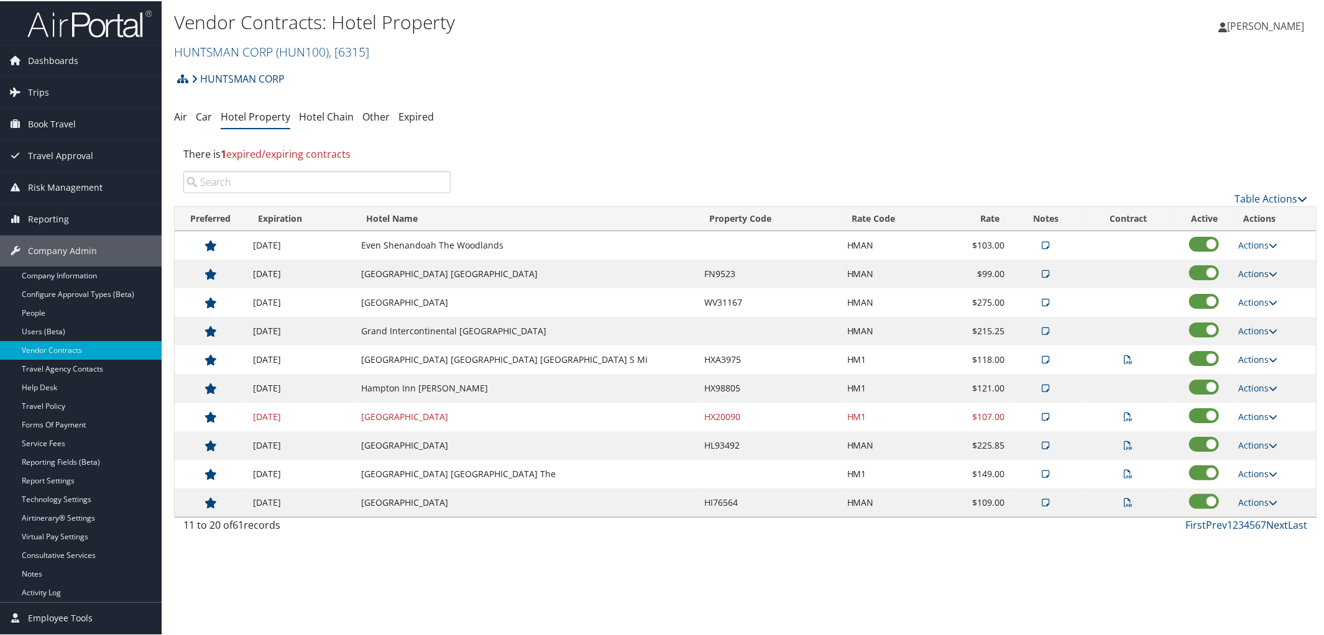
click at [1271, 528] on link "Next" at bounding box center [1277, 524] width 22 height 14
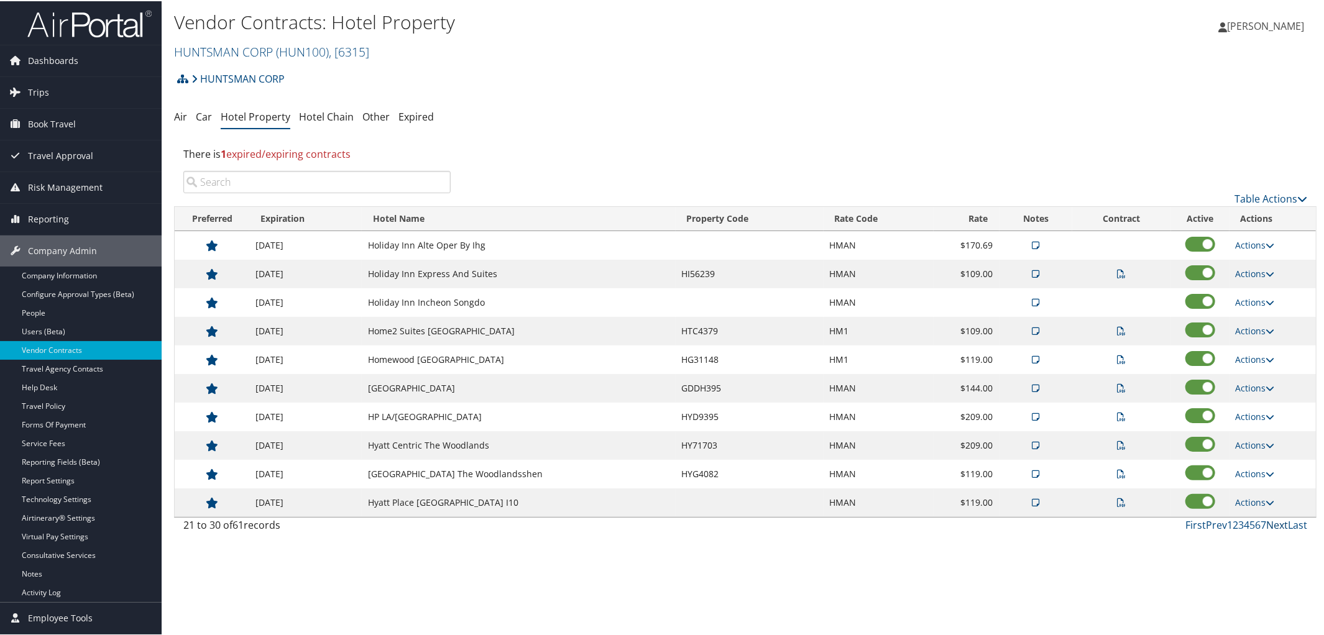
click at [1271, 528] on link "Next" at bounding box center [1277, 524] width 22 height 14
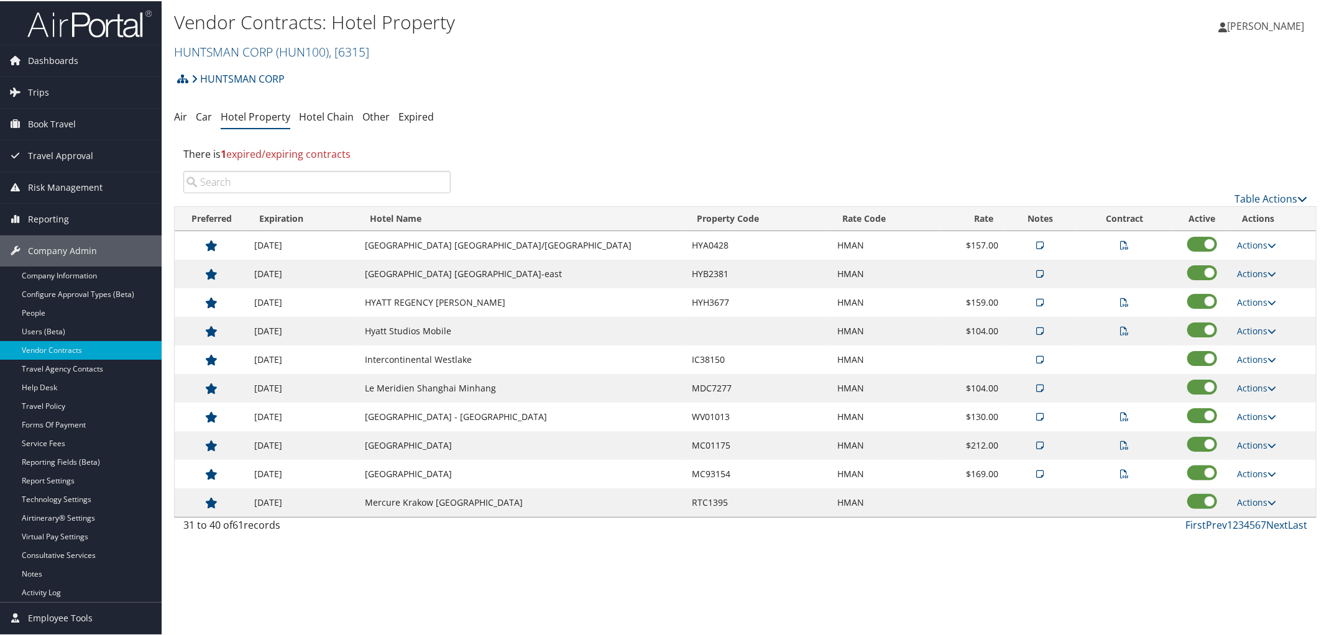
click at [258, 41] on h2 "HUNTSMAN CORP ( HUN100 ) , [ 6315 ]" at bounding box center [554, 49] width 761 height 21
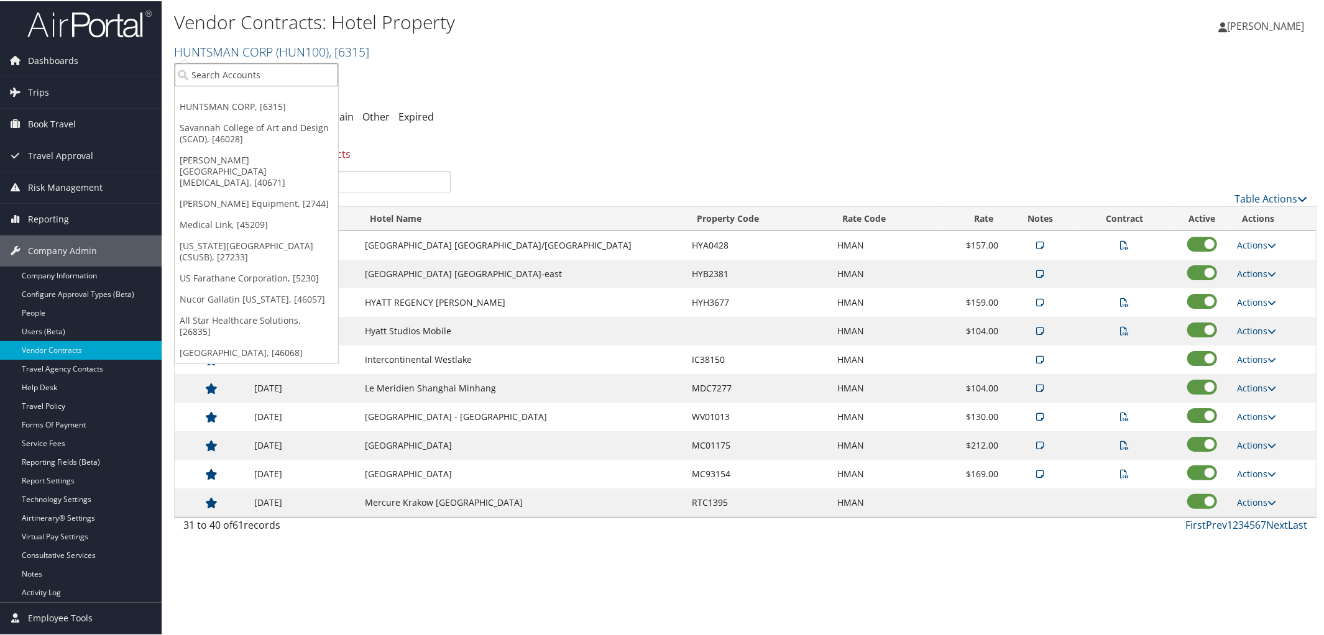
click at [257, 77] on input "search" at bounding box center [256, 73] width 163 height 23
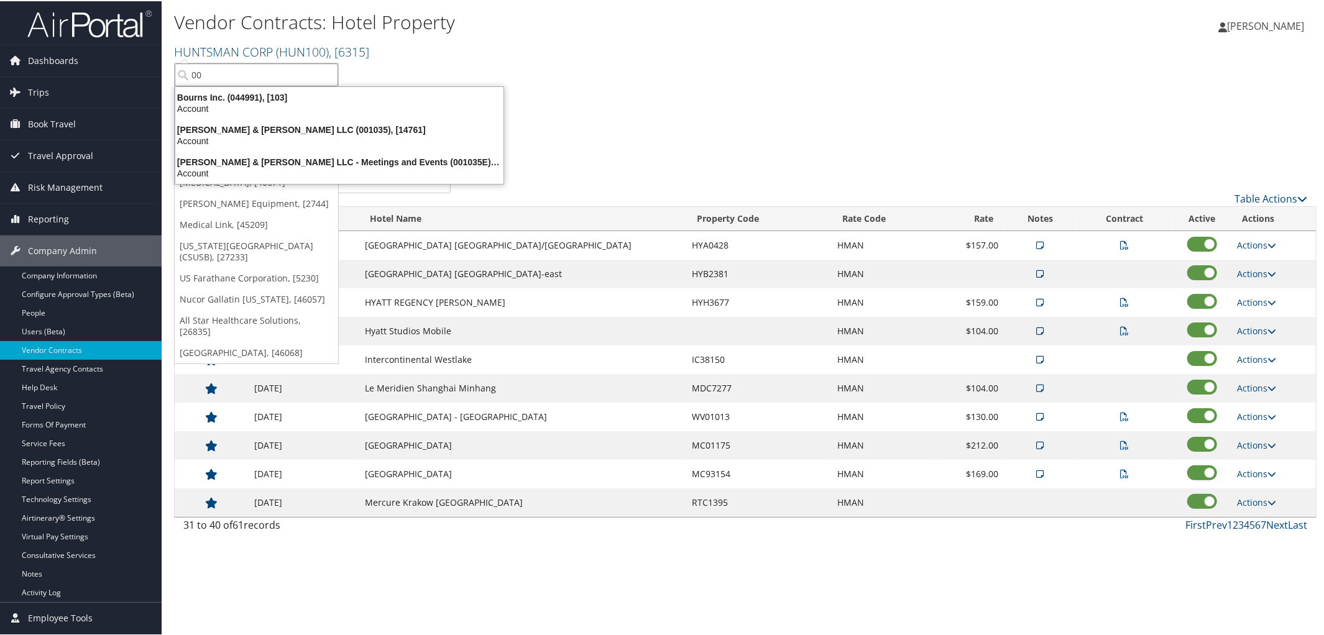
type input "0"
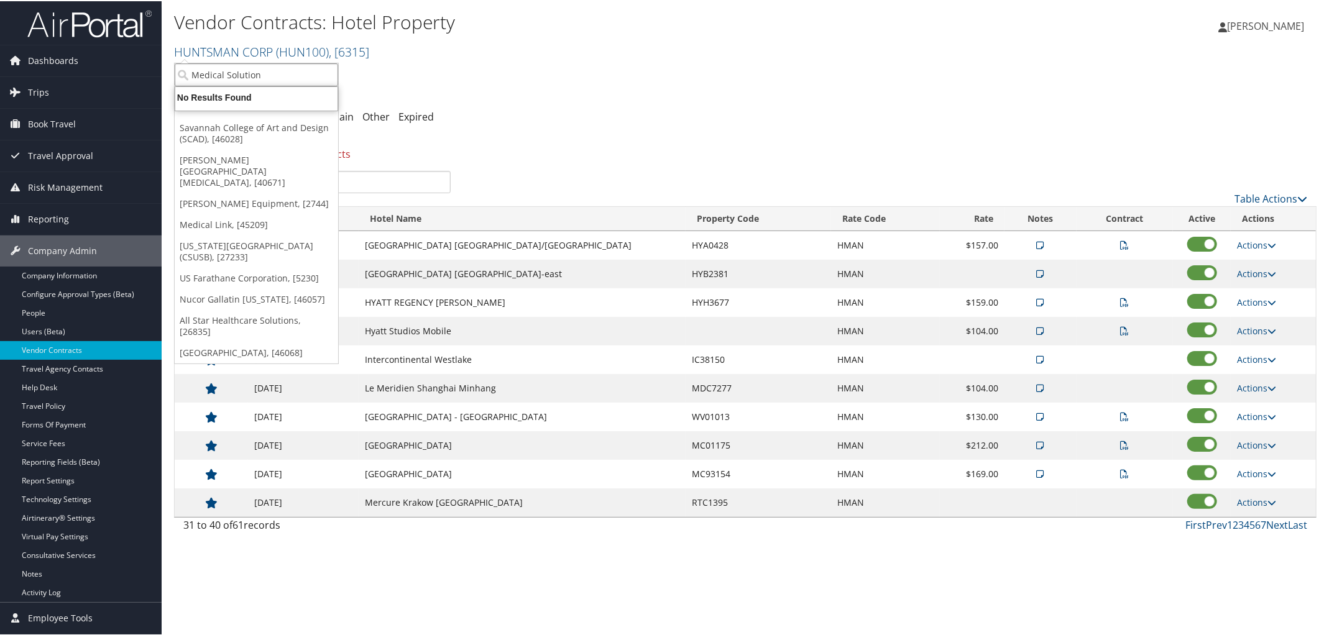
type input "Medical Solutions"
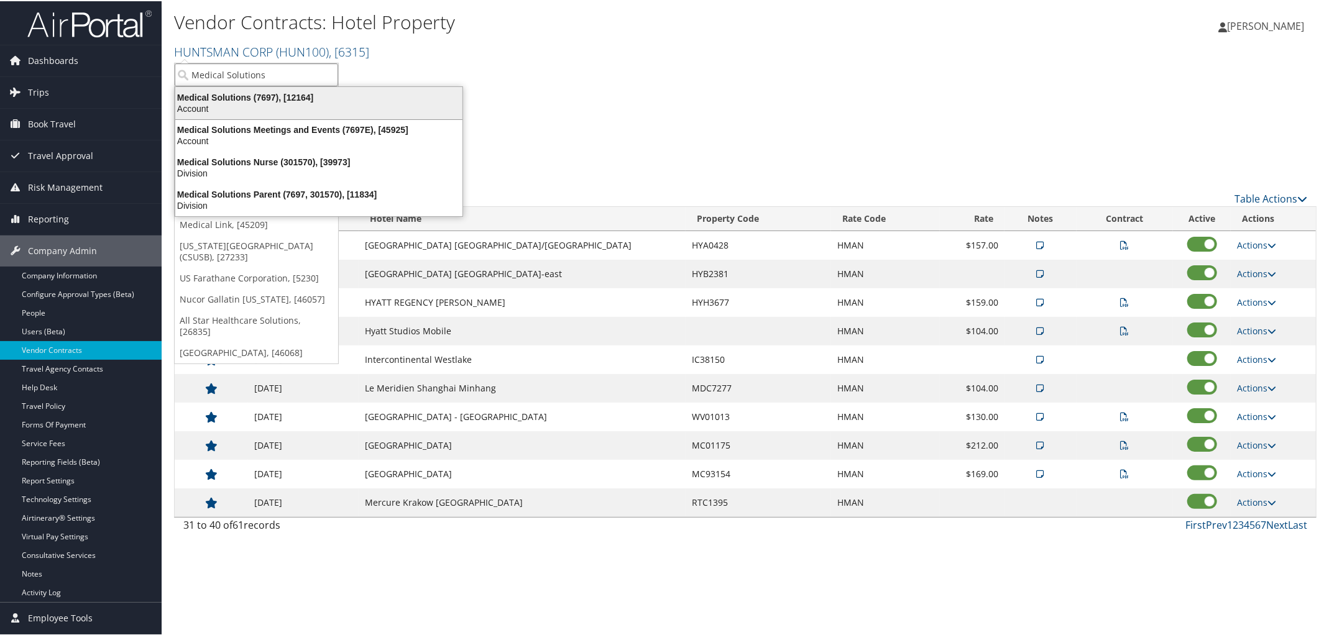
click at [316, 87] on li "Medical Solutions (7697), [12164] Account" at bounding box center [319, 102] width 288 height 34
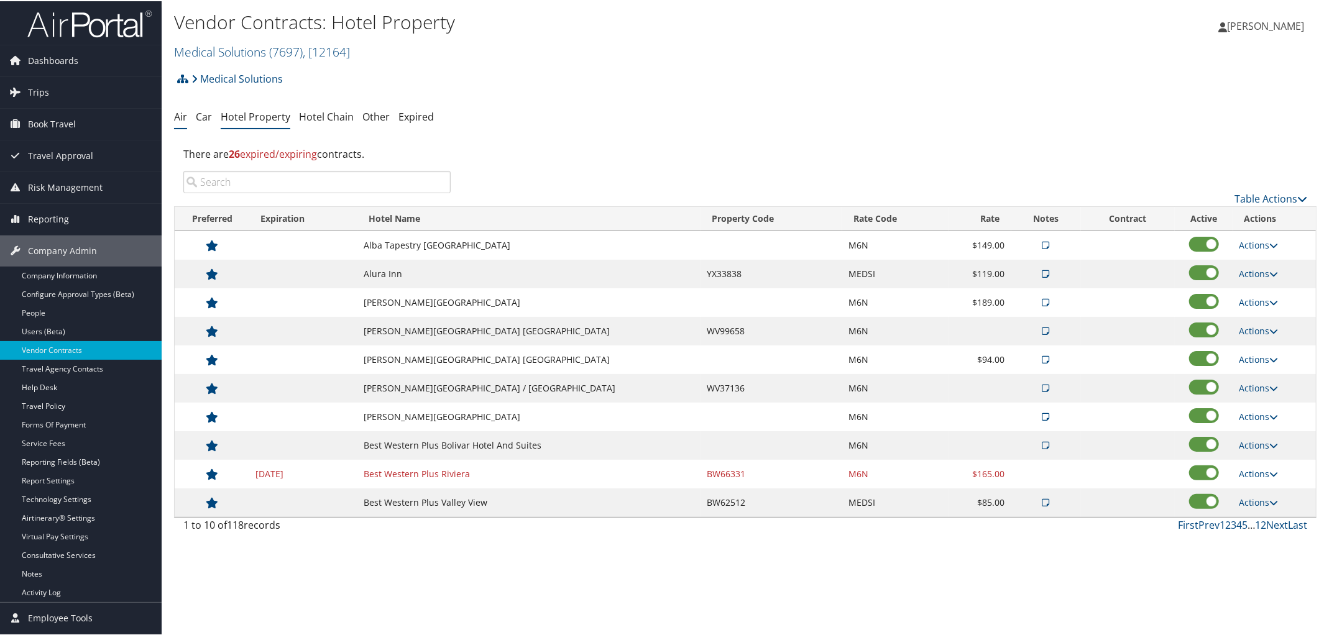
click at [176, 123] on li "Air" at bounding box center [180, 116] width 13 height 22
